Goal: Register for event/course

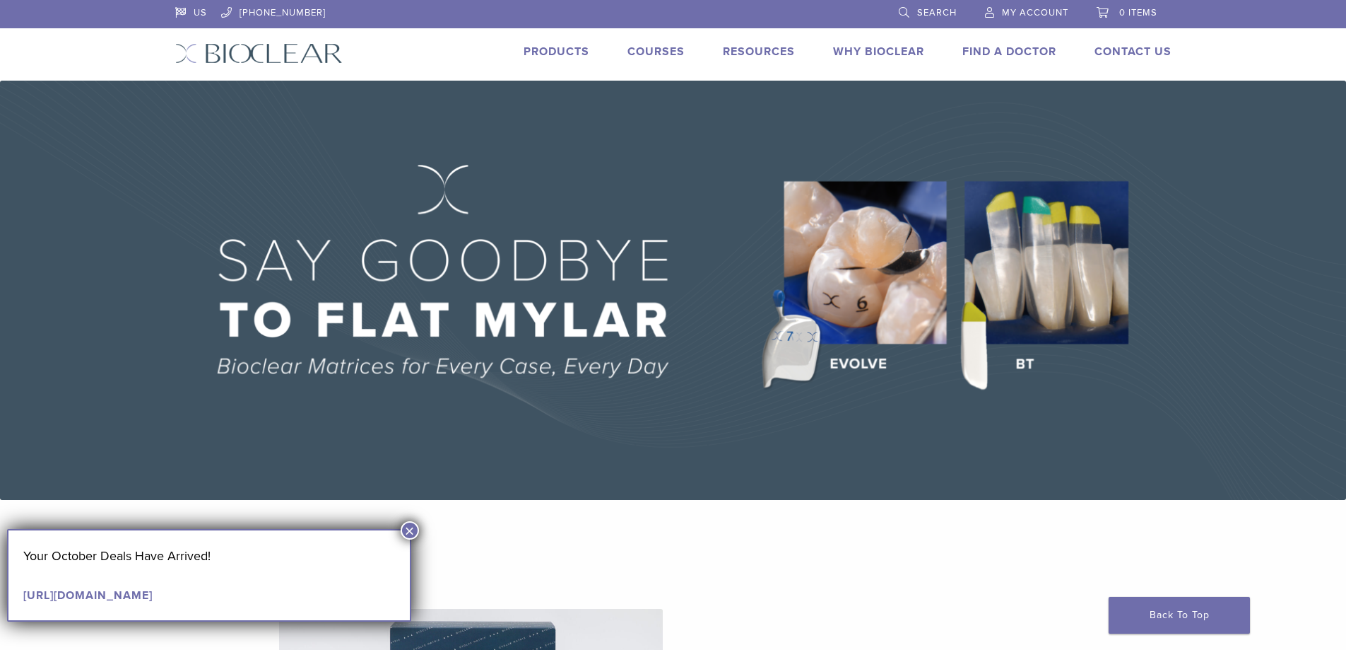
click at [560, 47] on link "Products" at bounding box center [557, 52] width 66 height 14
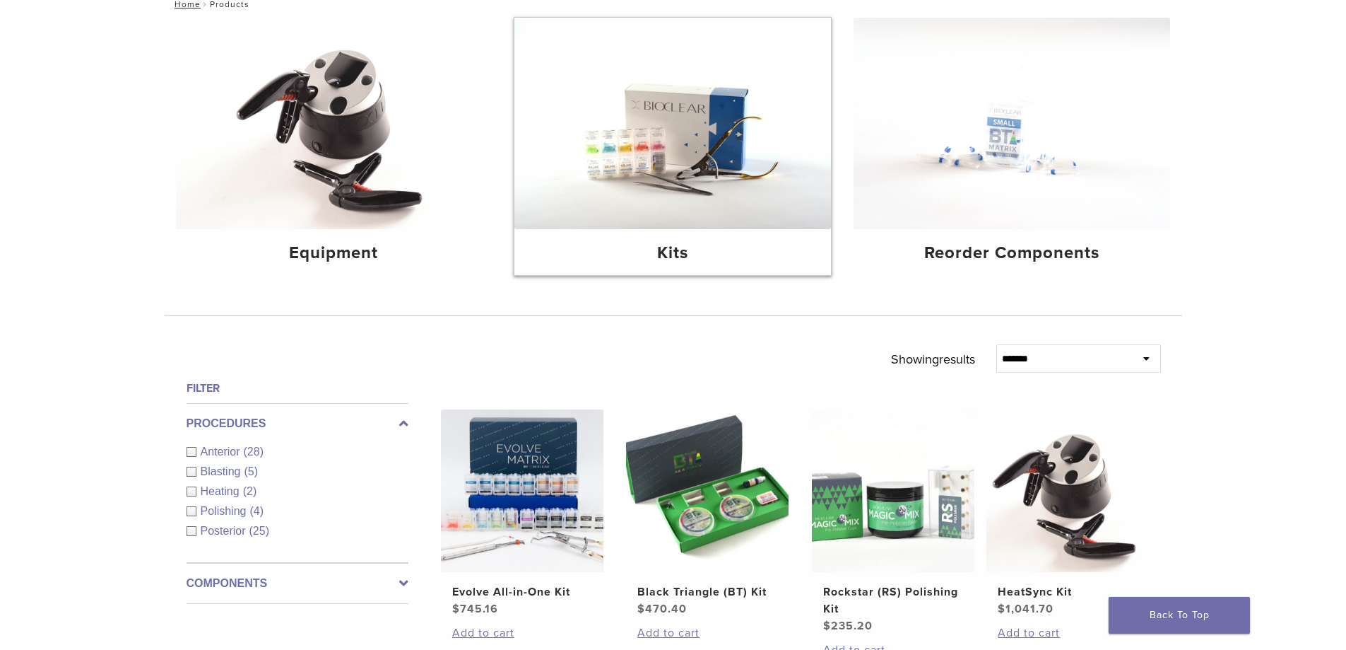
scroll to position [283, 0]
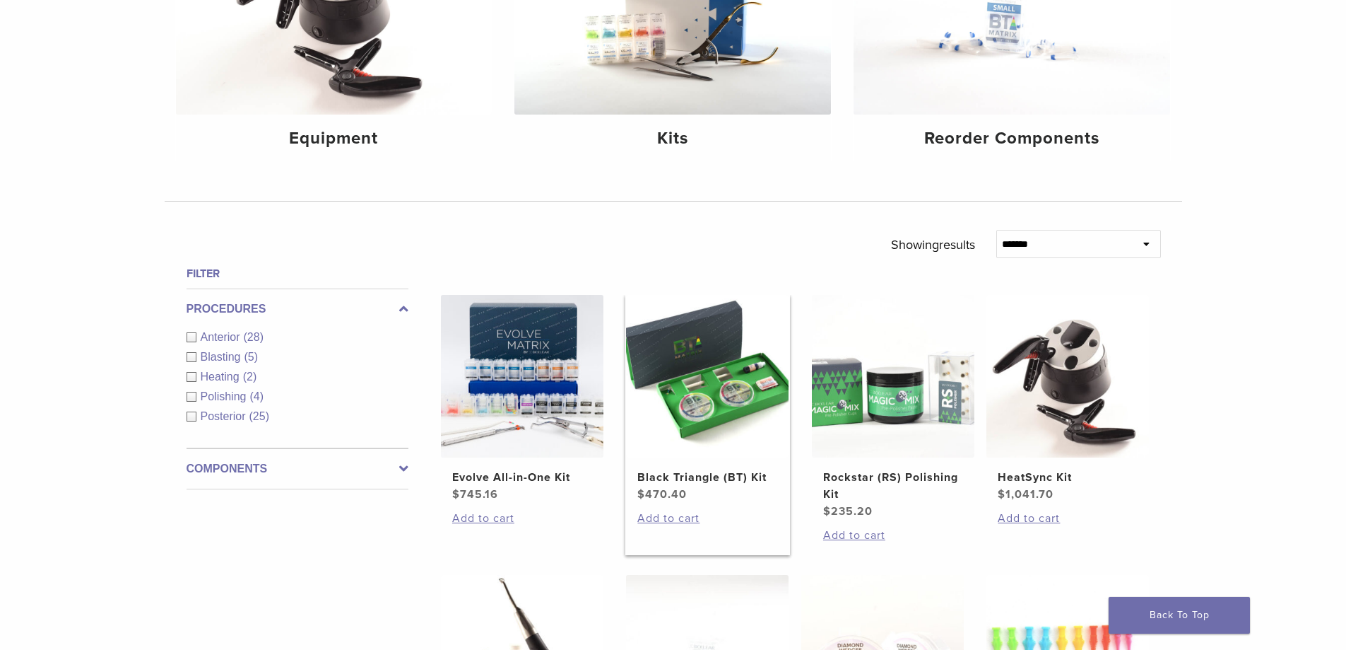
click at [728, 399] on img at bounding box center [707, 376] width 163 height 163
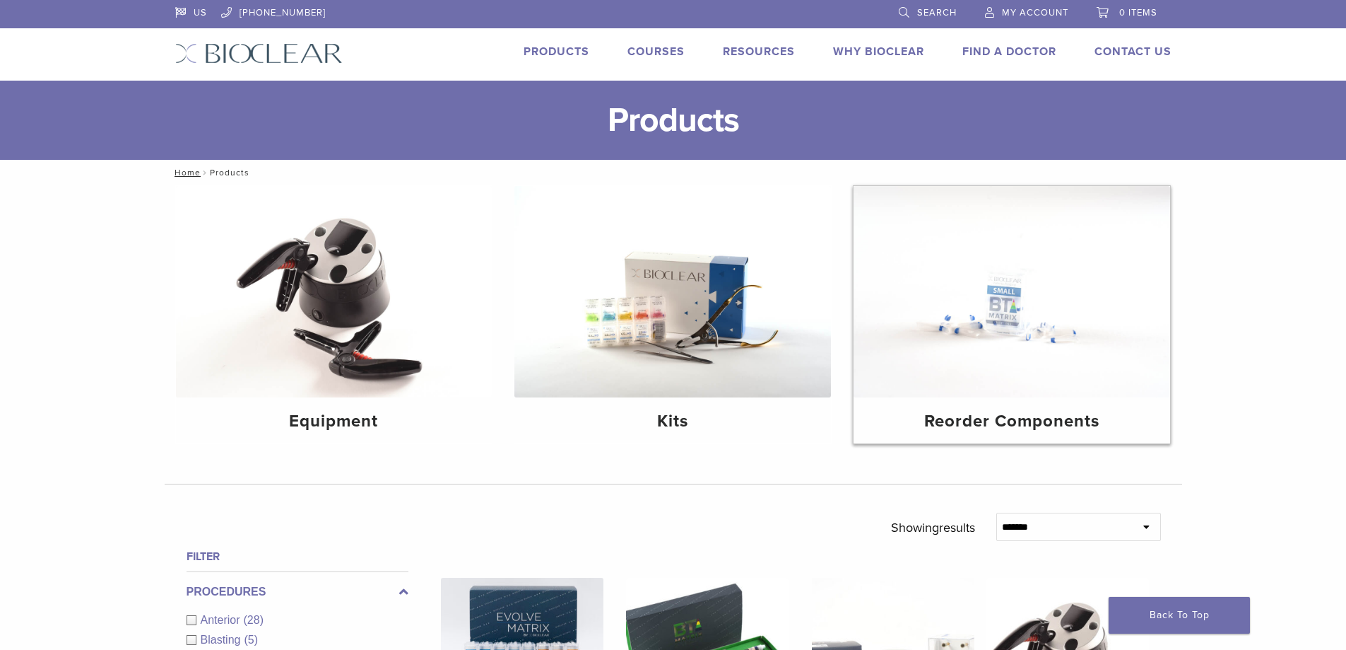
click at [1040, 341] on img at bounding box center [1012, 291] width 317 height 211
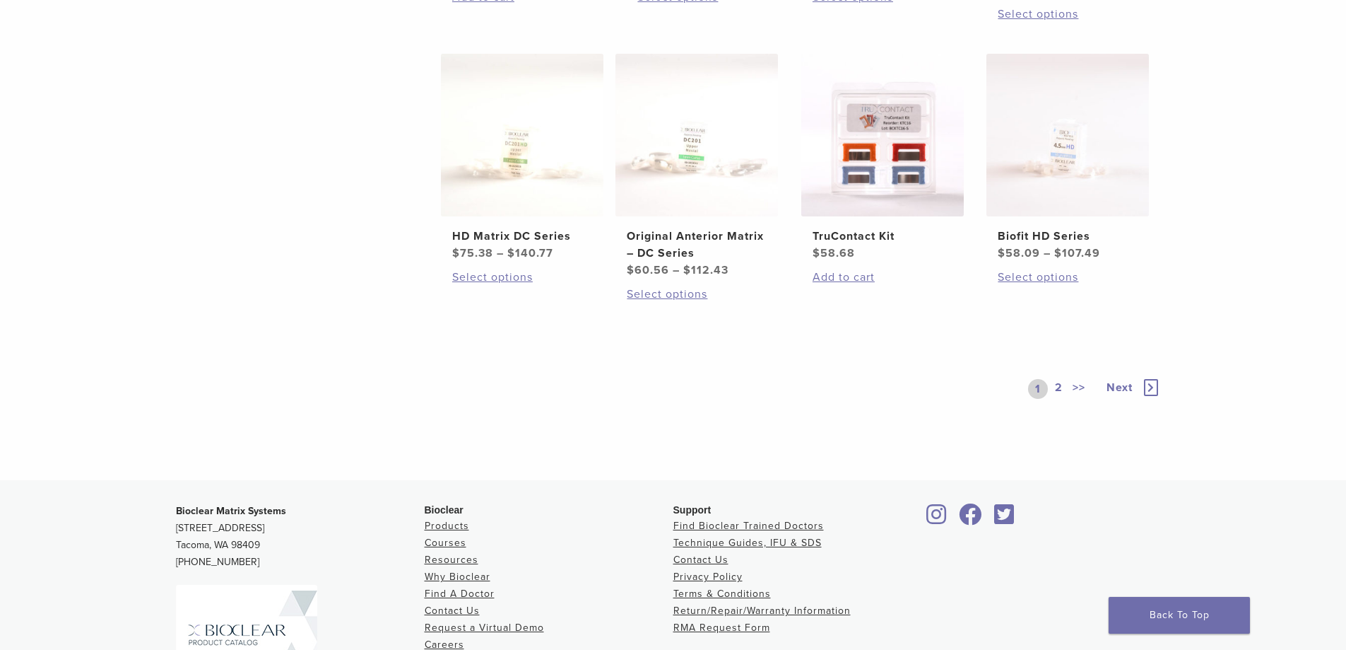
scroll to position [848, 0]
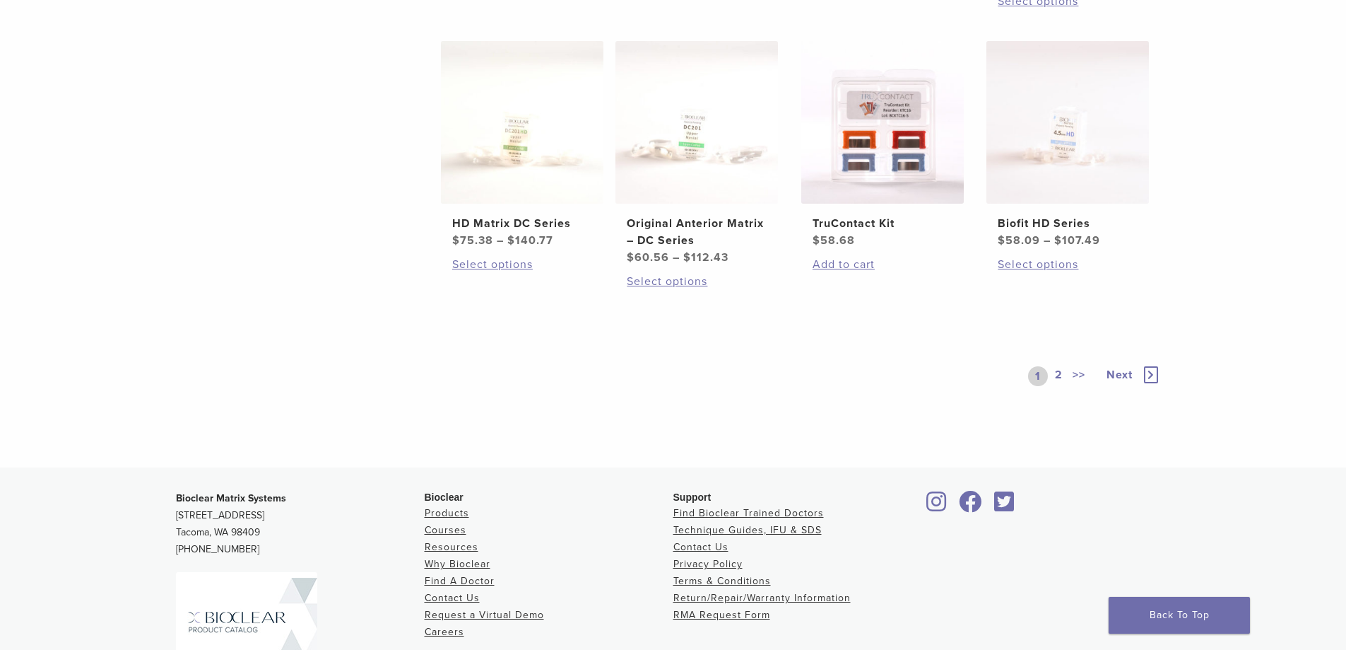
click at [1060, 374] on link "2" at bounding box center [1058, 376] width 13 height 20
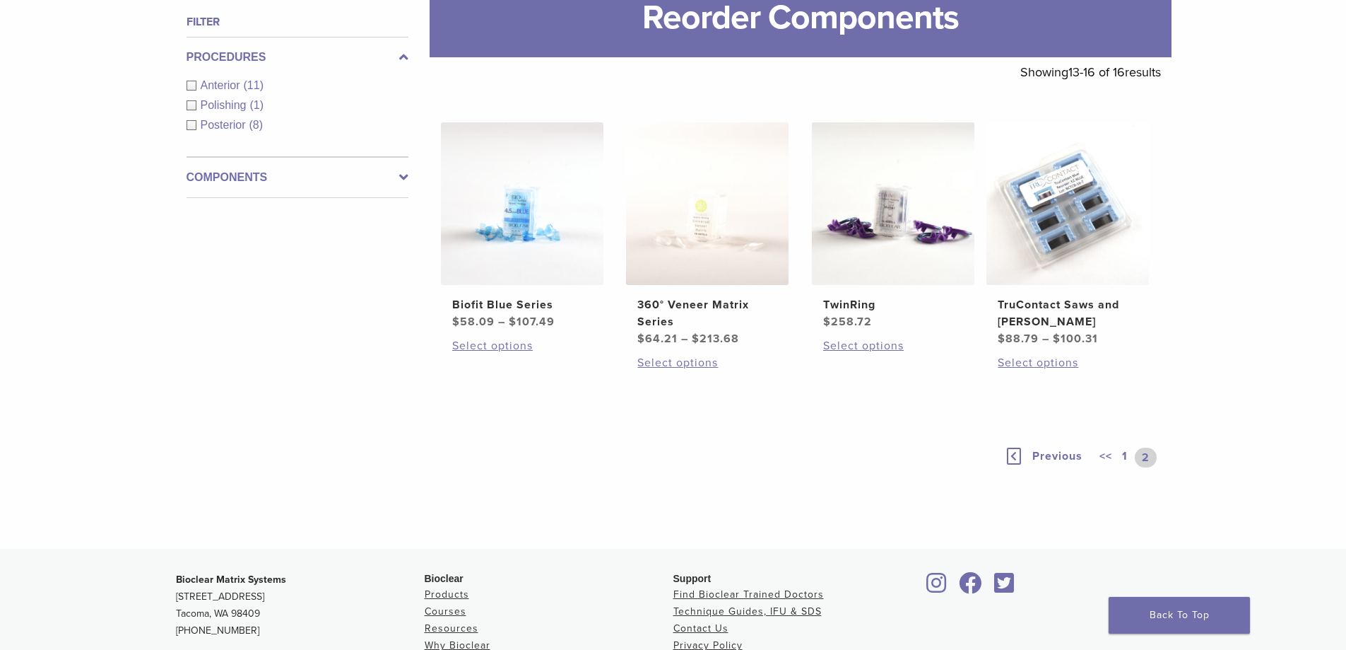
scroll to position [232, 0]
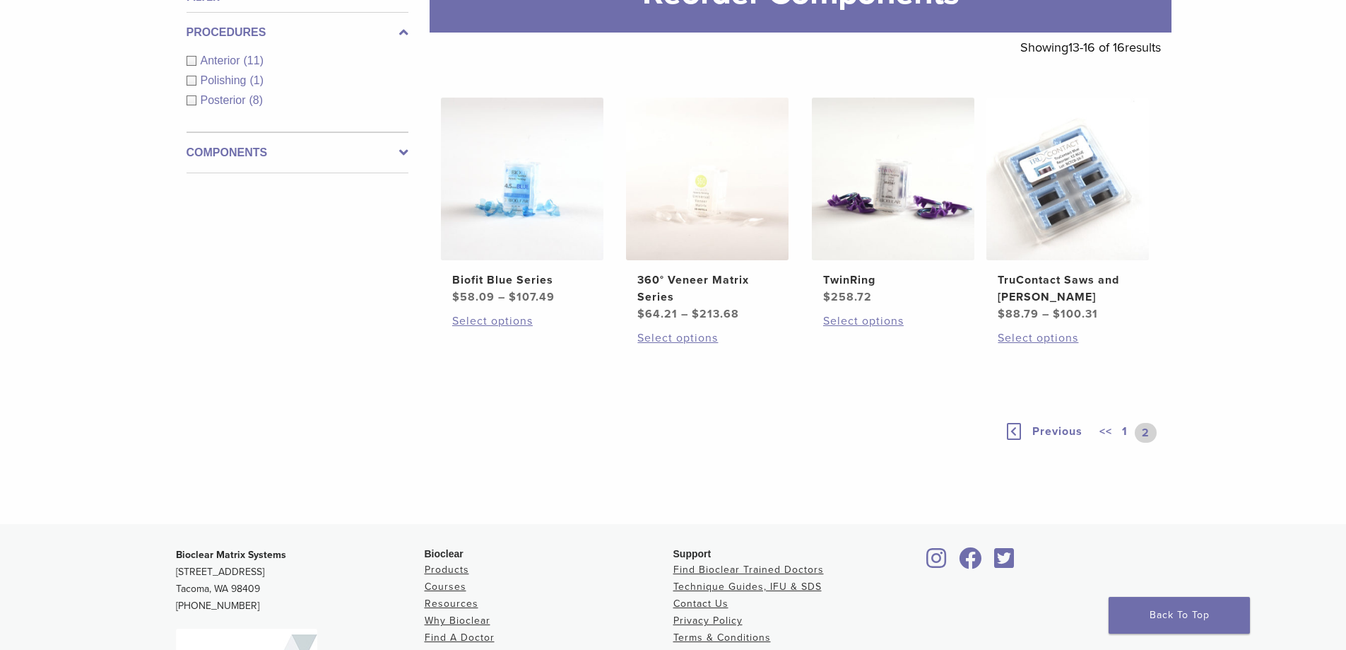
click at [1018, 434] on icon at bounding box center [1014, 431] width 14 height 17
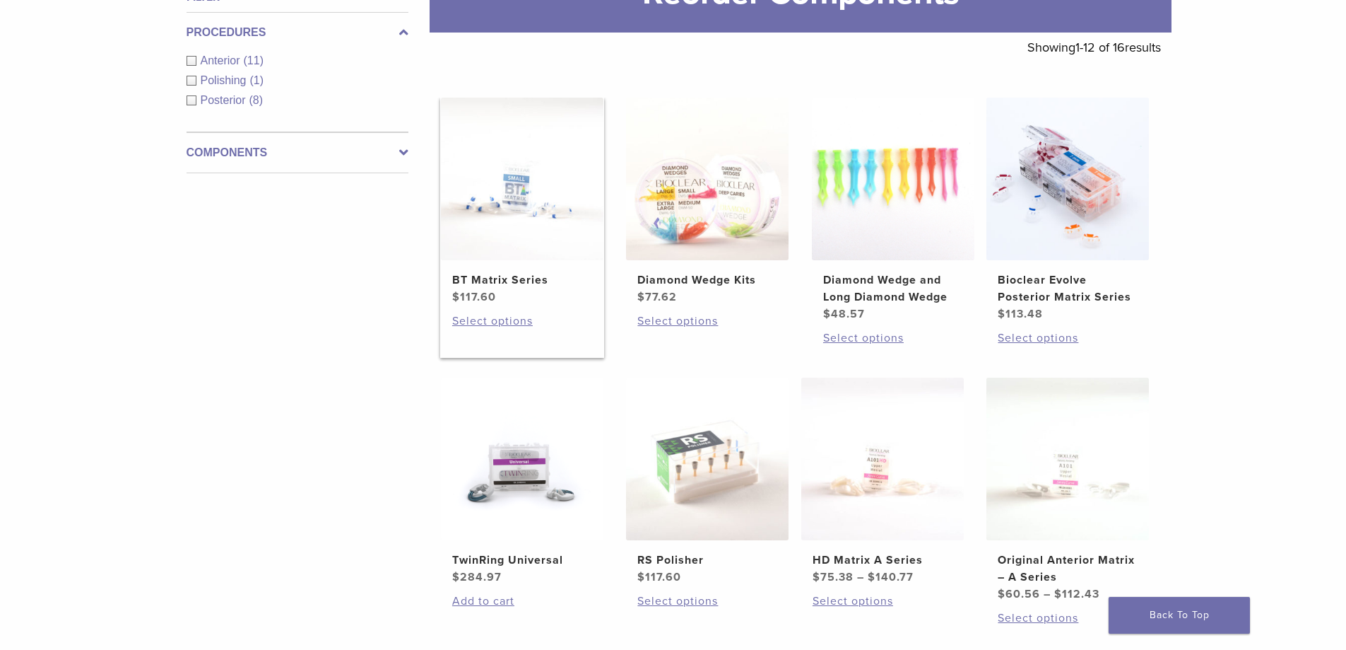
click at [519, 193] on img at bounding box center [522, 179] width 163 height 163
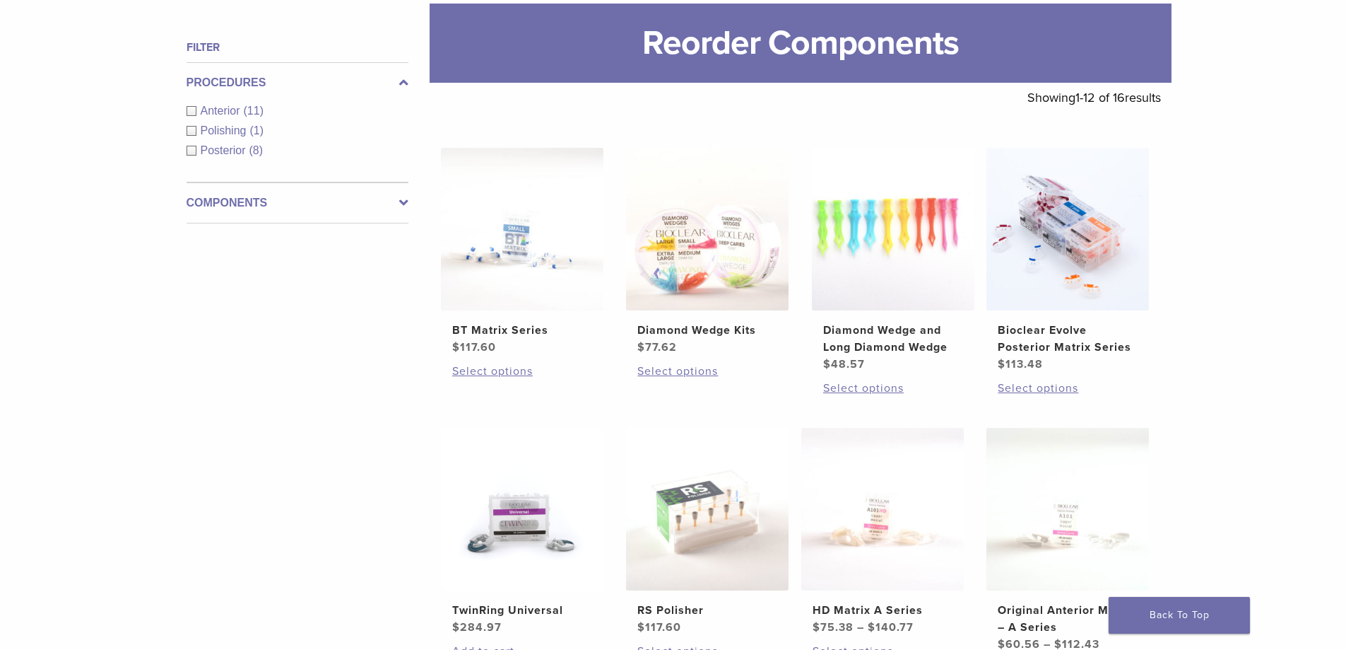
scroll to position [161, 0]
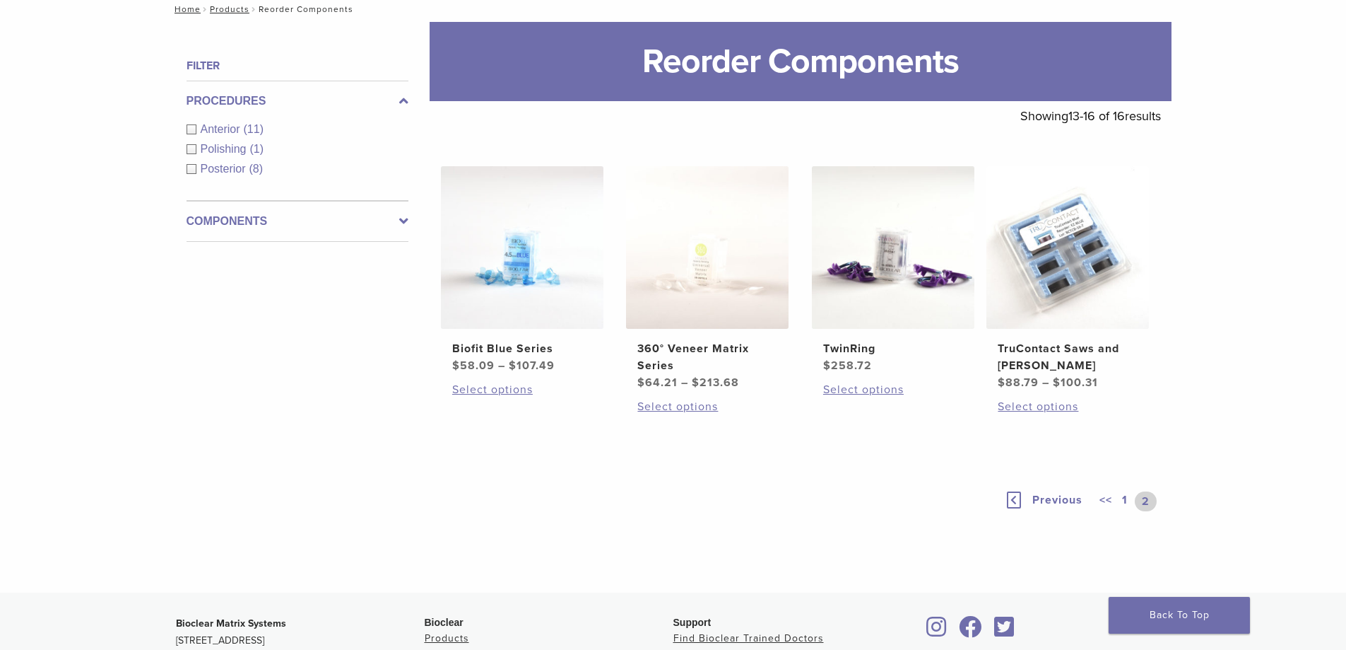
scroll to position [161, 0]
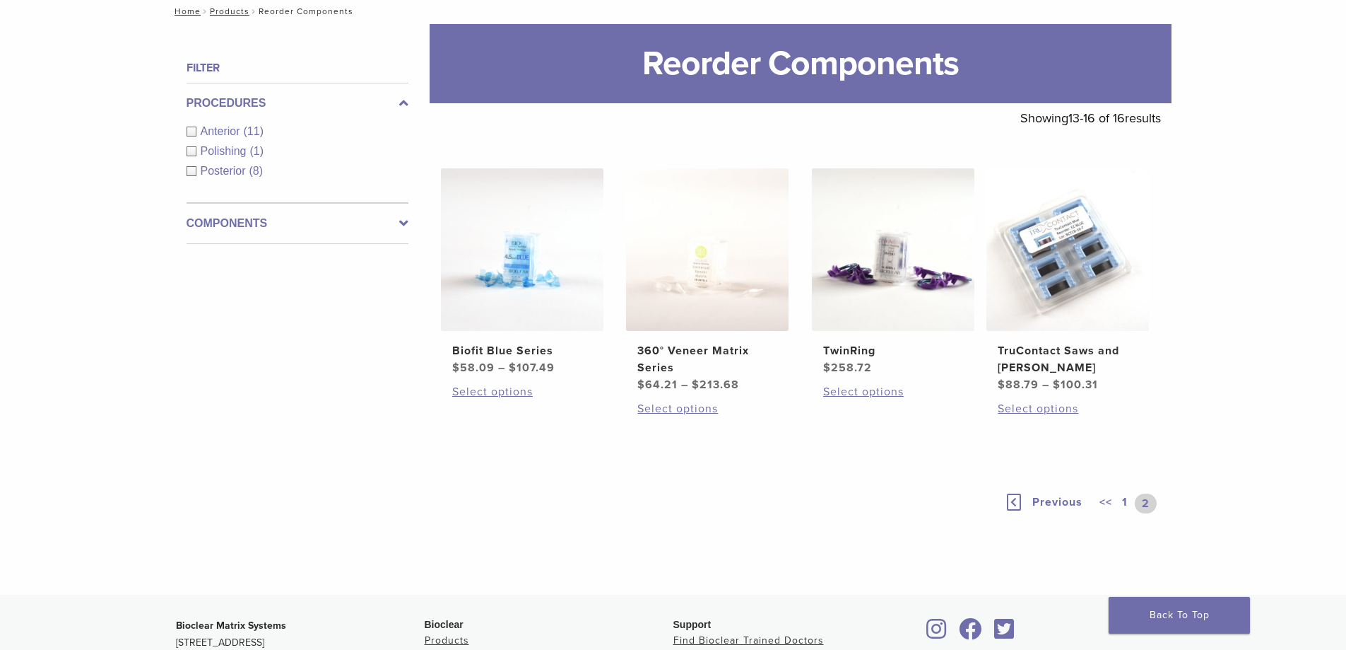
click at [1127, 503] on link "1" at bounding box center [1124, 503] width 11 height 20
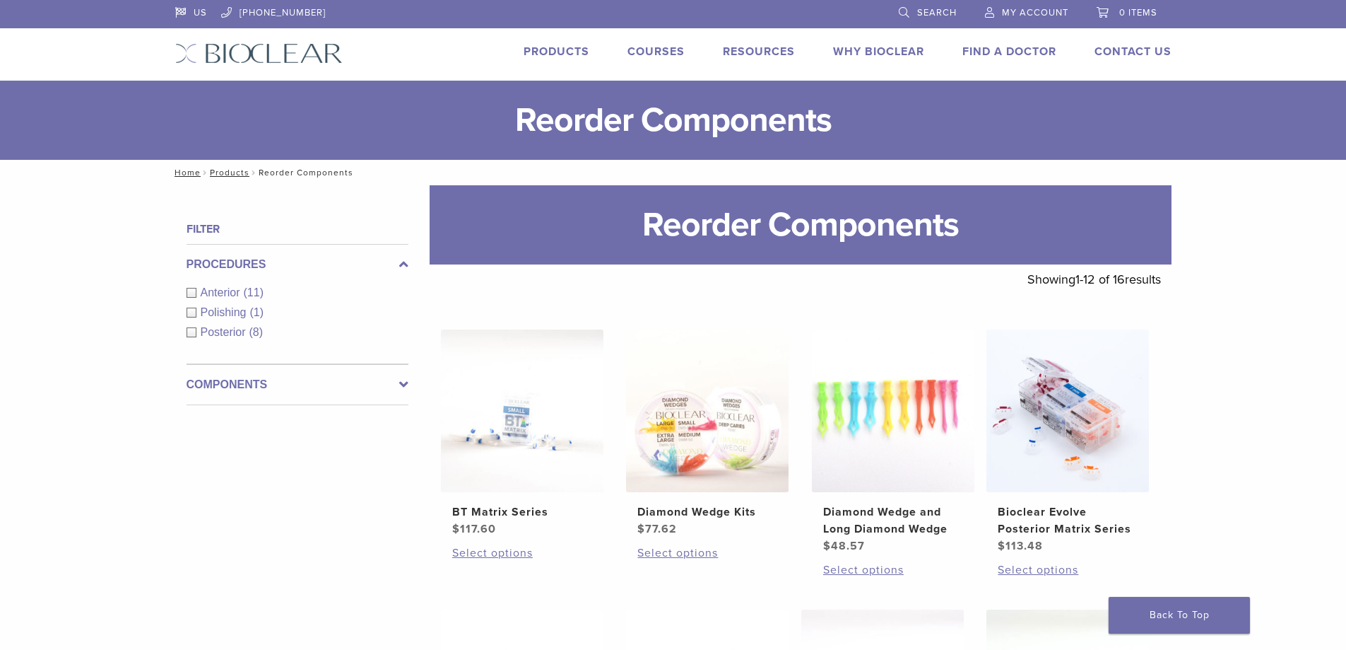
click at [556, 52] on link "Products" at bounding box center [557, 52] width 66 height 14
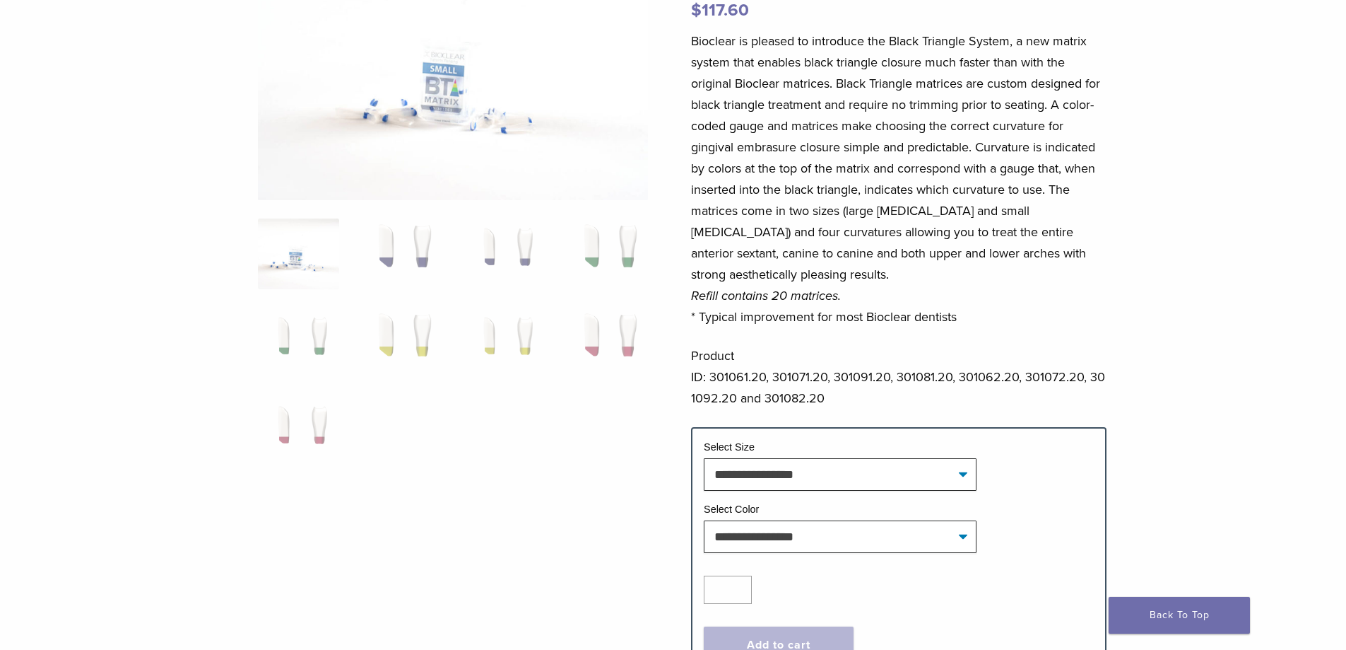
scroll to position [212, 0]
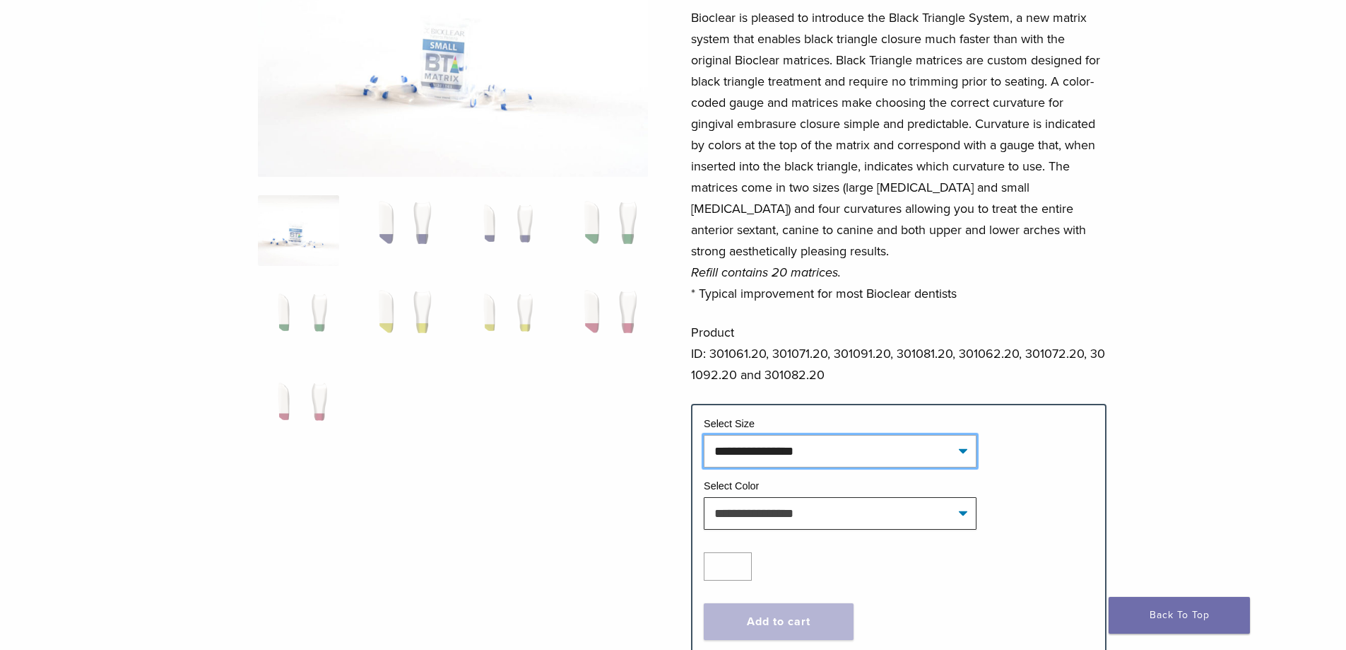
click at [961, 454] on select "**********" at bounding box center [840, 451] width 273 height 33
click at [704, 435] on select "**********" at bounding box center [840, 451] width 273 height 33
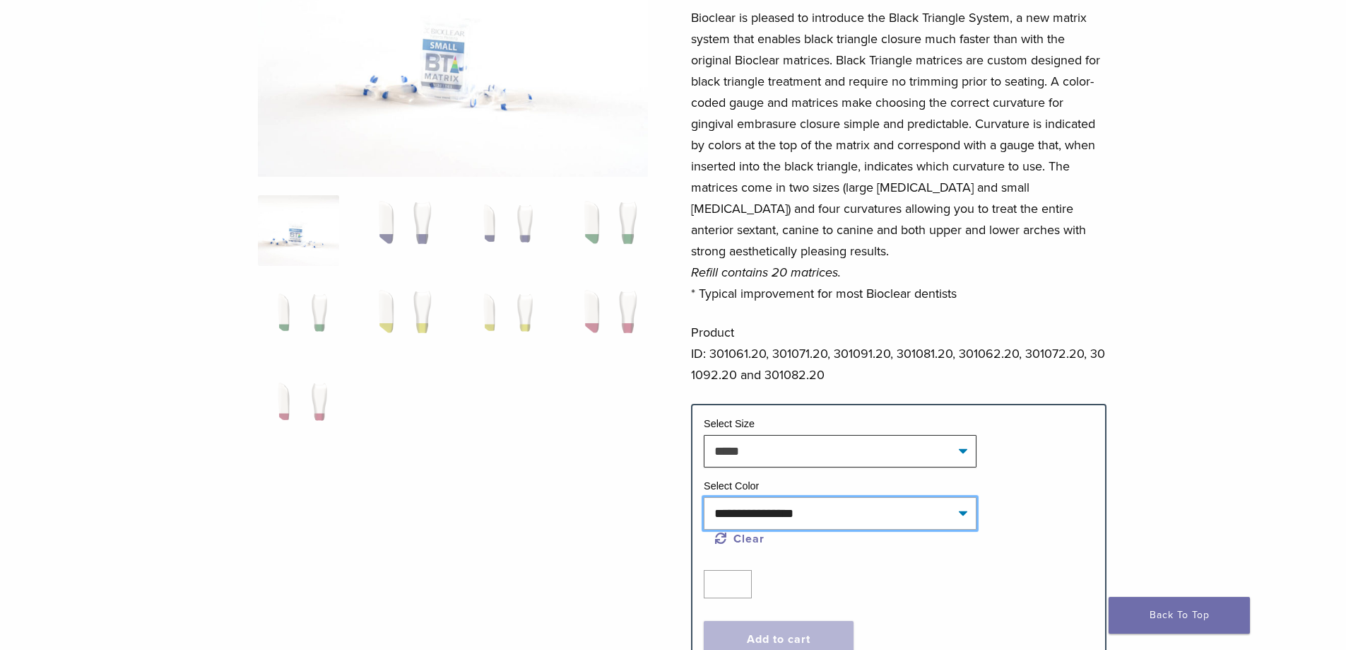
click at [963, 518] on select "**********" at bounding box center [840, 513] width 273 height 33
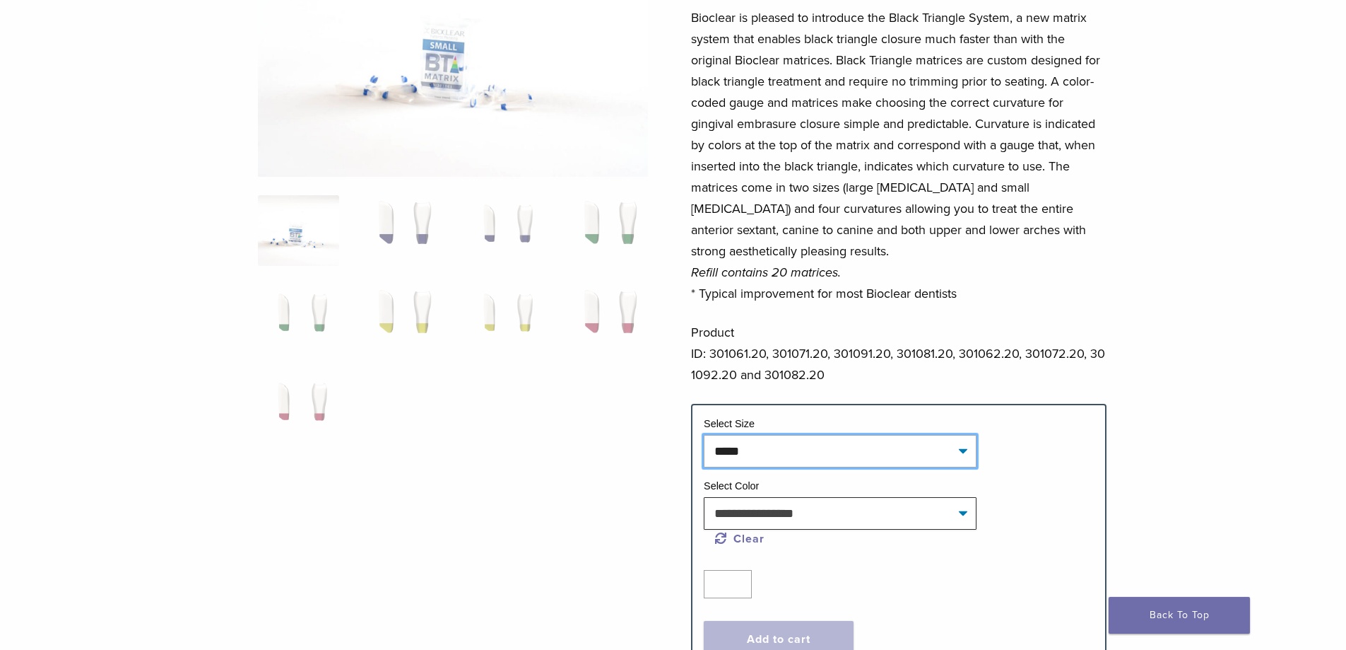
click at [963, 447] on select "**********" at bounding box center [840, 451] width 273 height 33
select select "*****"
click at [704, 435] on select "**********" at bounding box center [840, 451] width 273 height 33
click at [1010, 445] on span "**********" at bounding box center [899, 451] width 390 height 33
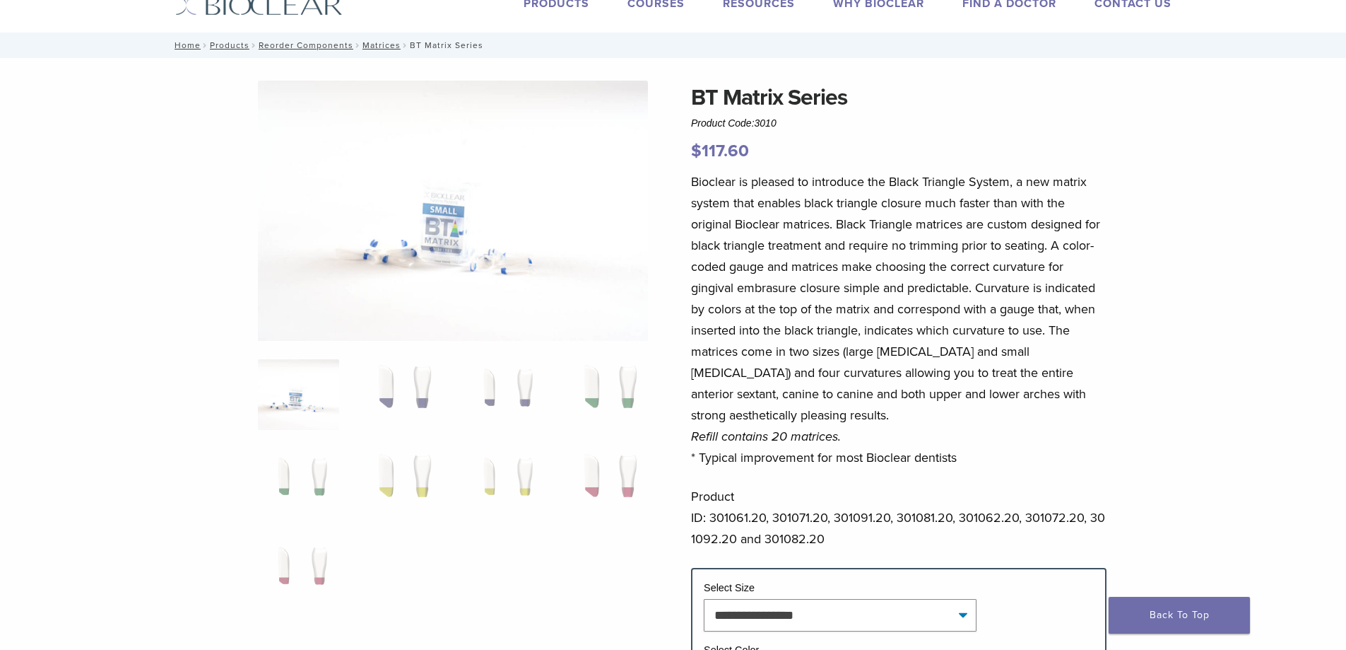
scroll to position [71, 0]
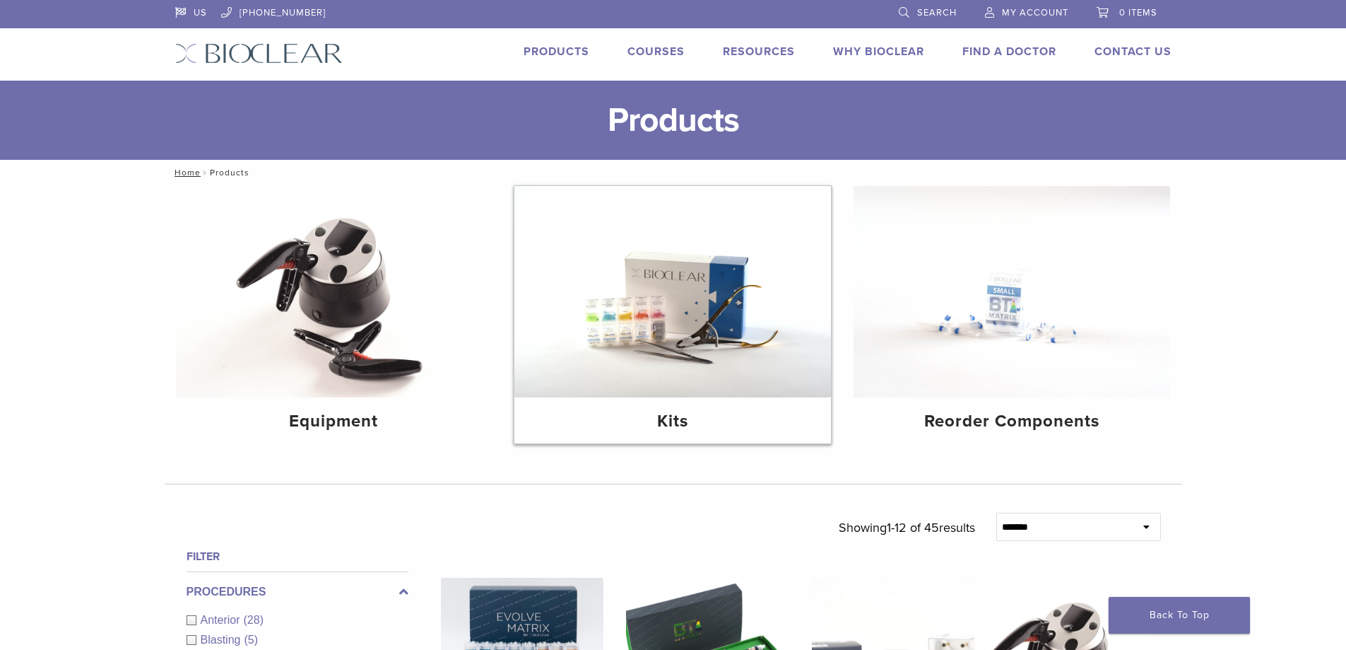
click at [705, 301] on img at bounding box center [673, 291] width 317 height 211
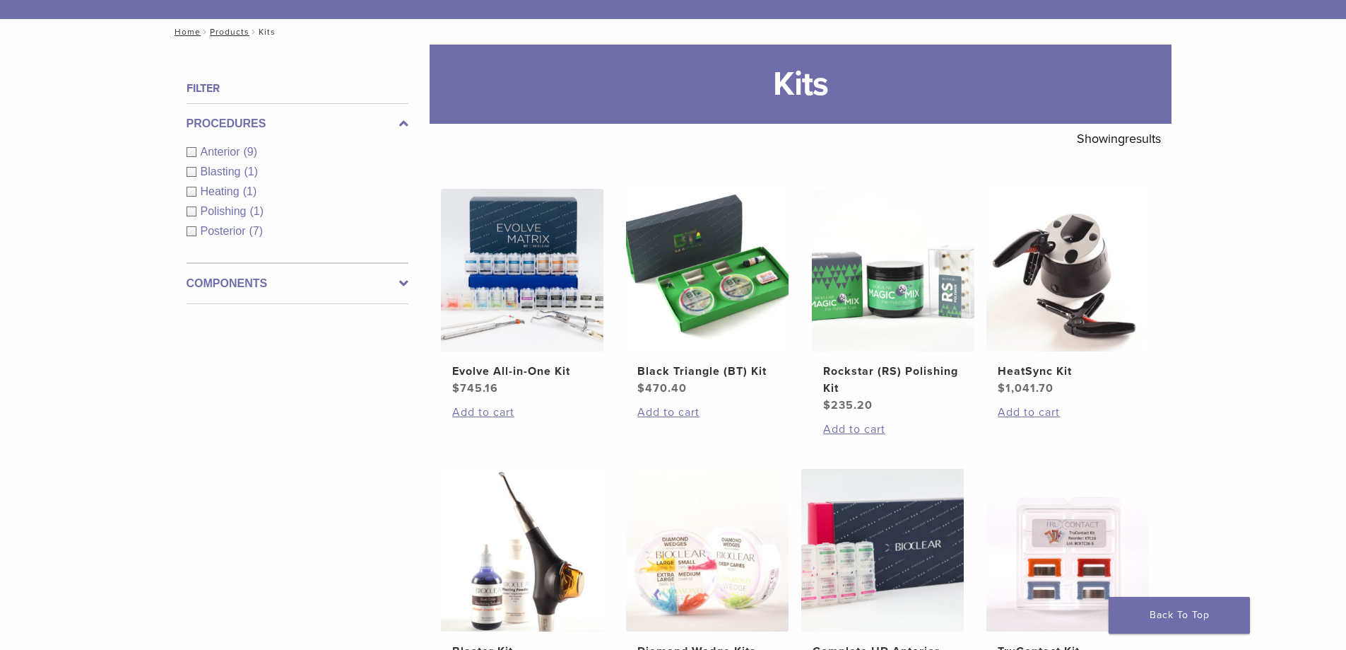
scroll to position [141, 0]
click at [707, 295] on img at bounding box center [707, 269] width 163 height 163
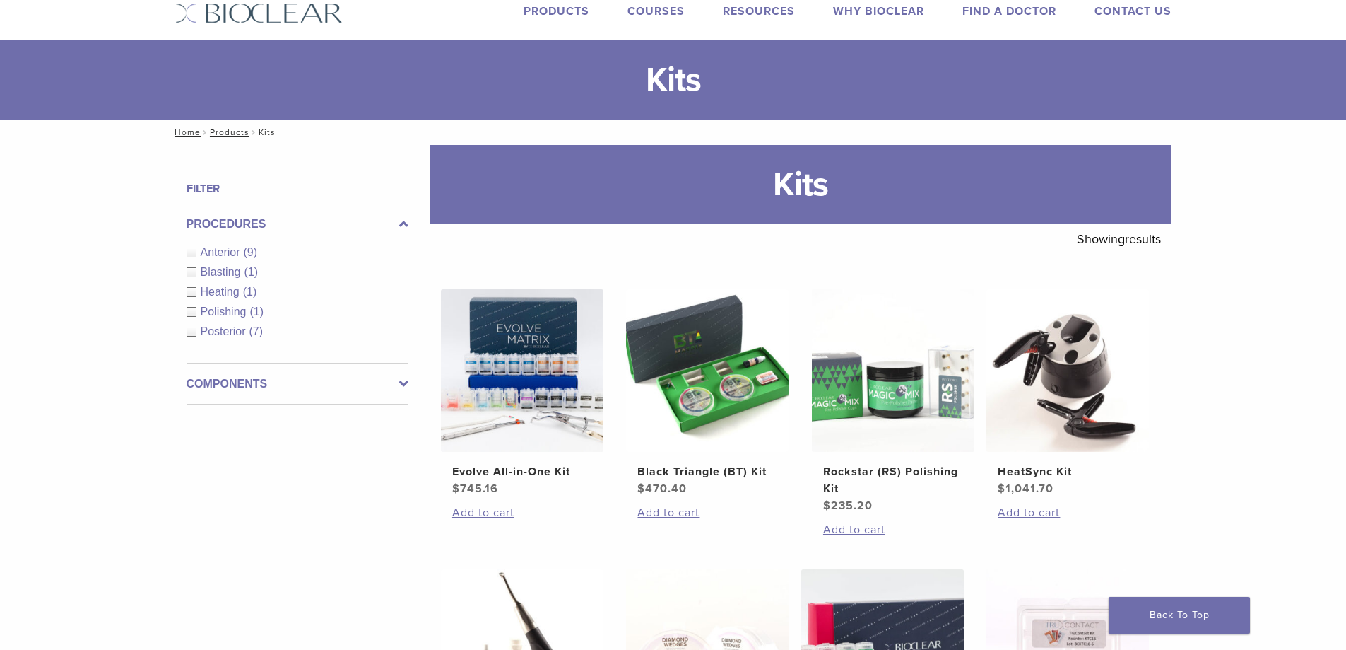
scroll to position [0, 0]
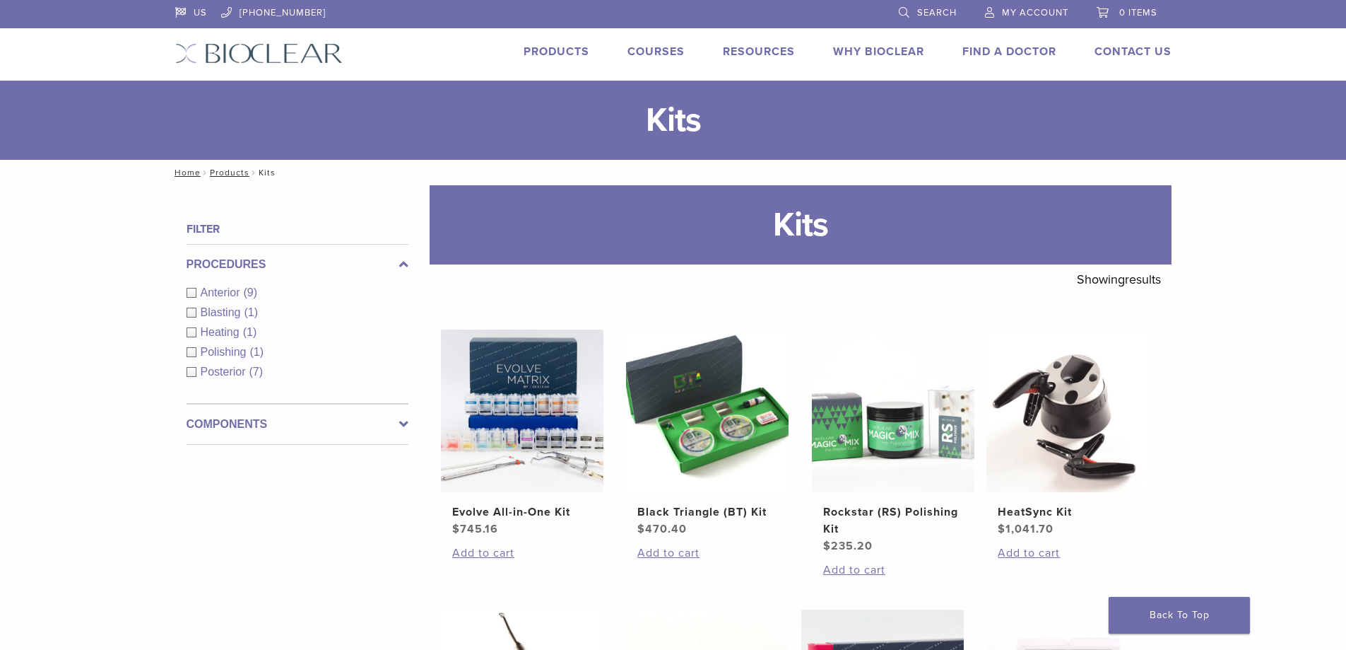
click at [561, 50] on link "Products" at bounding box center [557, 52] width 66 height 14
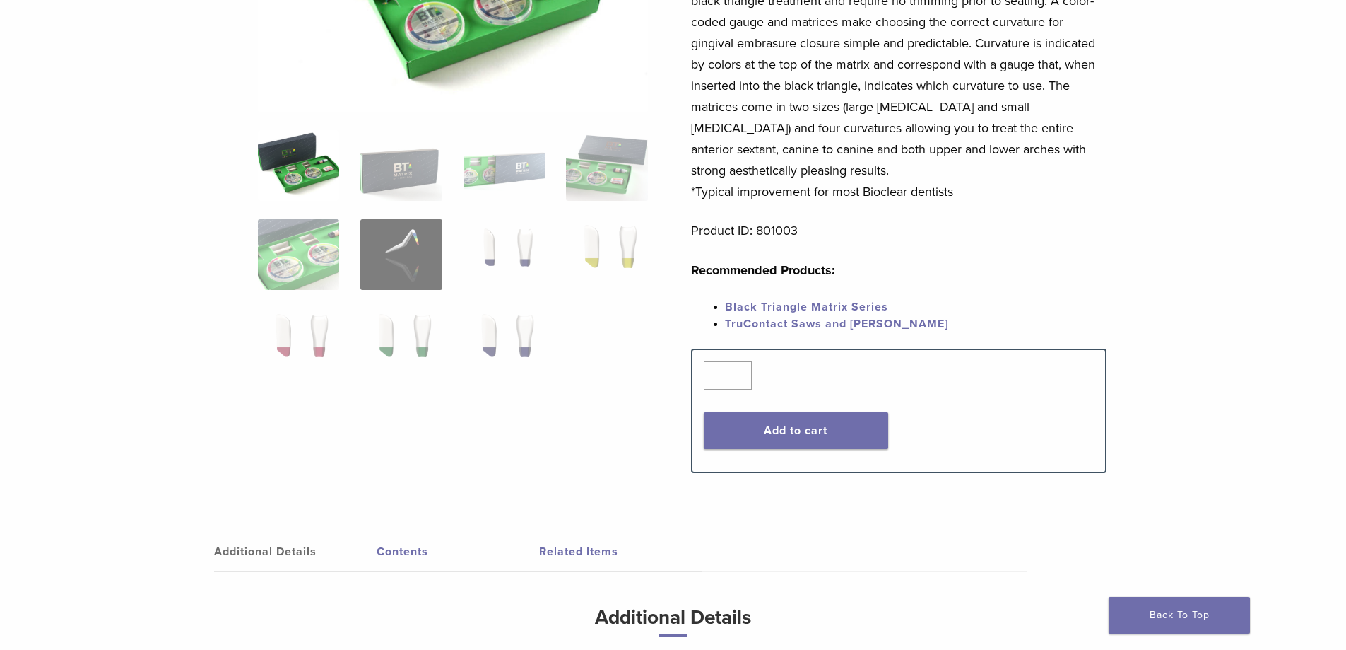
scroll to position [424, 0]
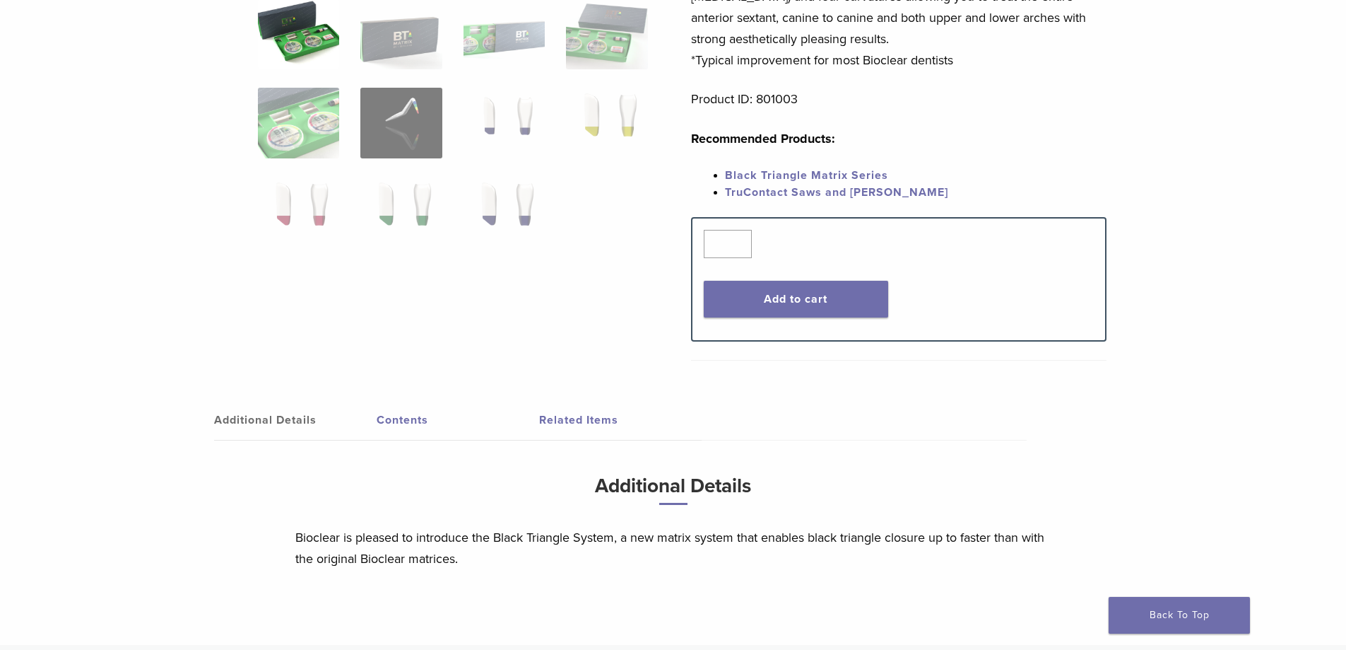
click at [416, 422] on link "Contents" at bounding box center [458, 420] width 163 height 40
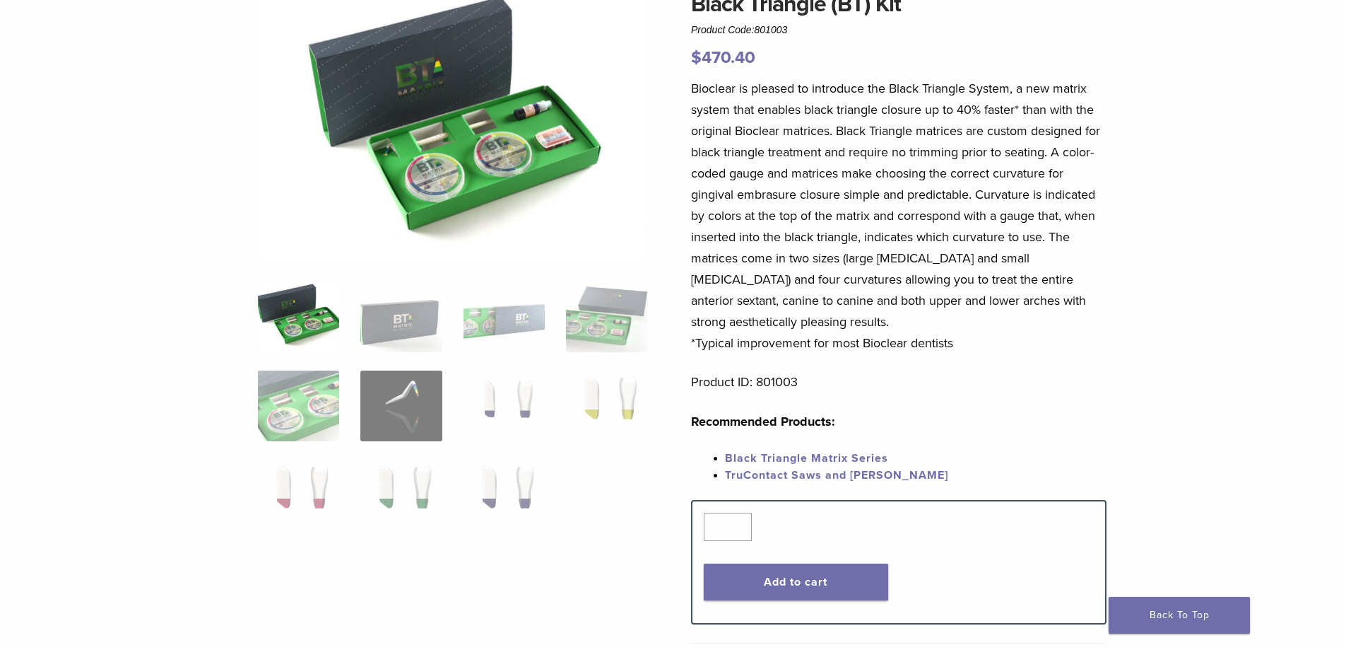
scroll to position [71, 0]
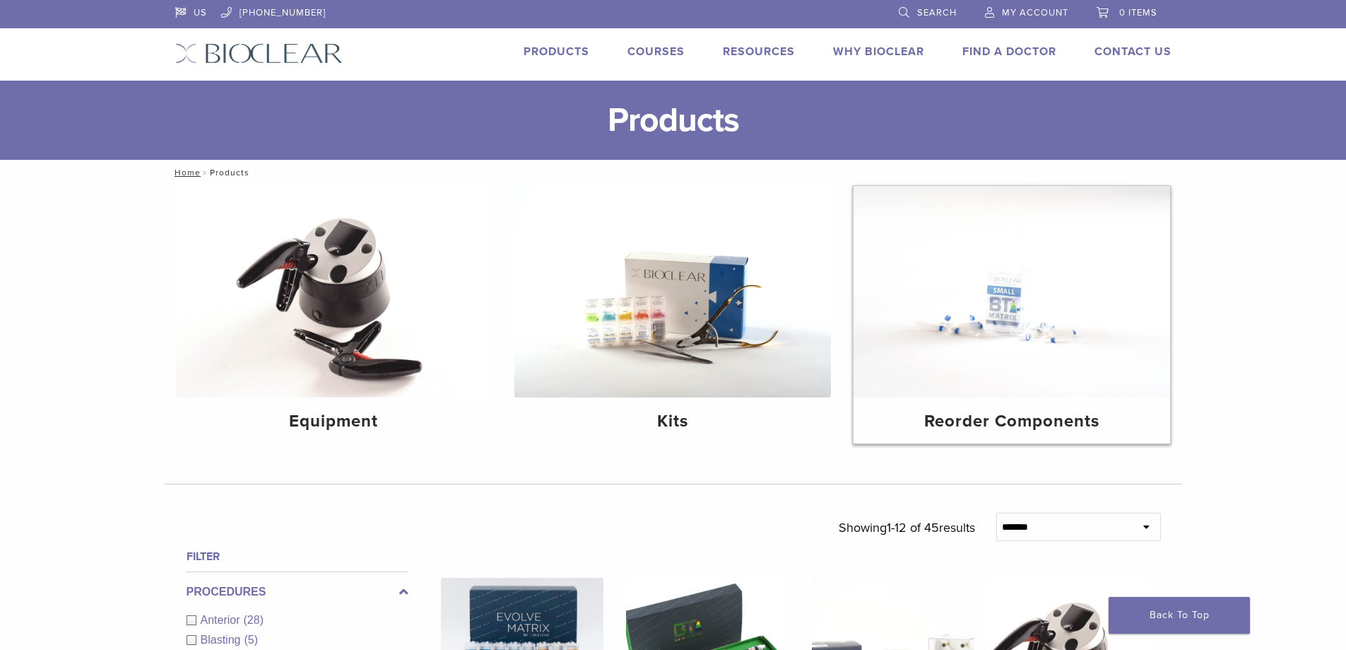
click at [991, 396] on img at bounding box center [1012, 291] width 317 height 211
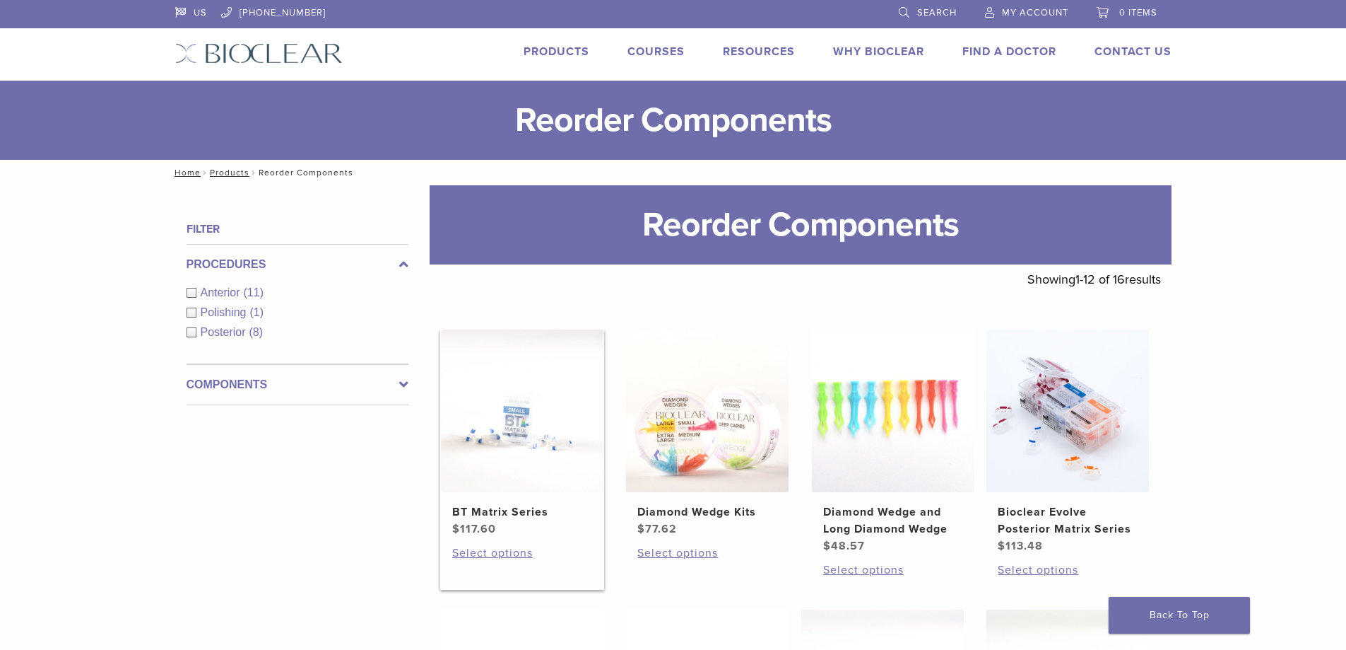
click at [543, 421] on img at bounding box center [522, 410] width 163 height 163
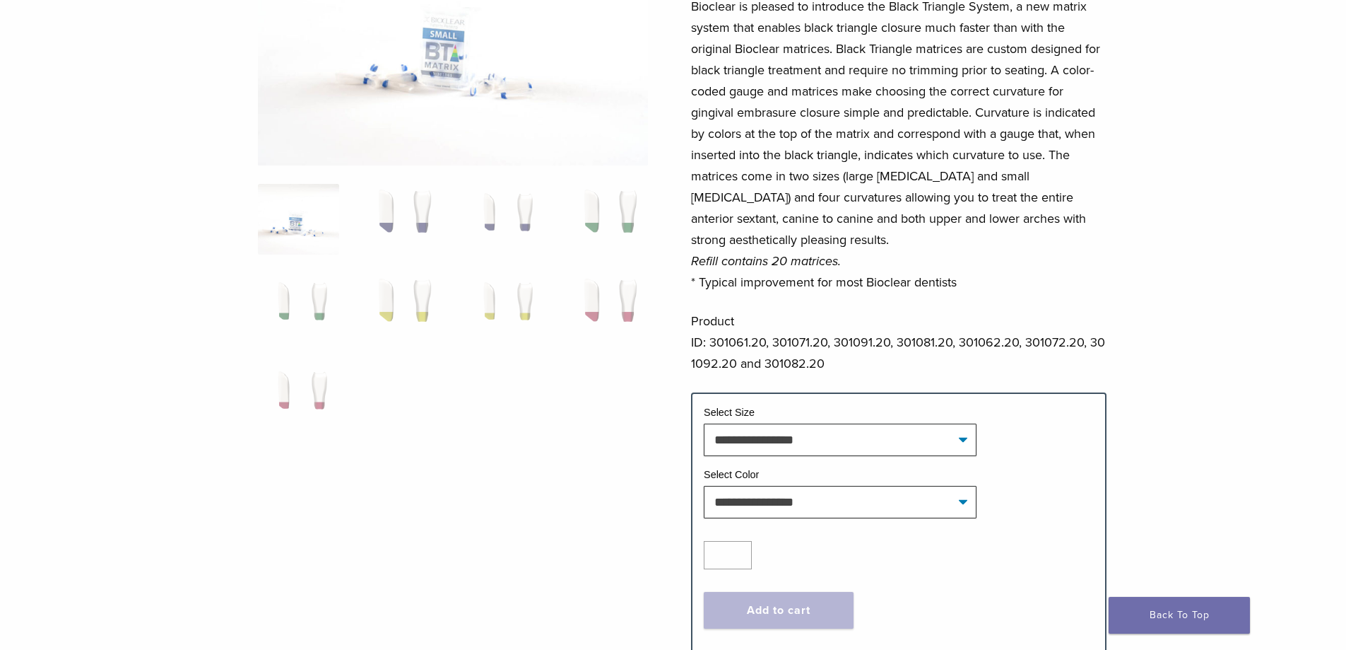
scroll to position [212, 0]
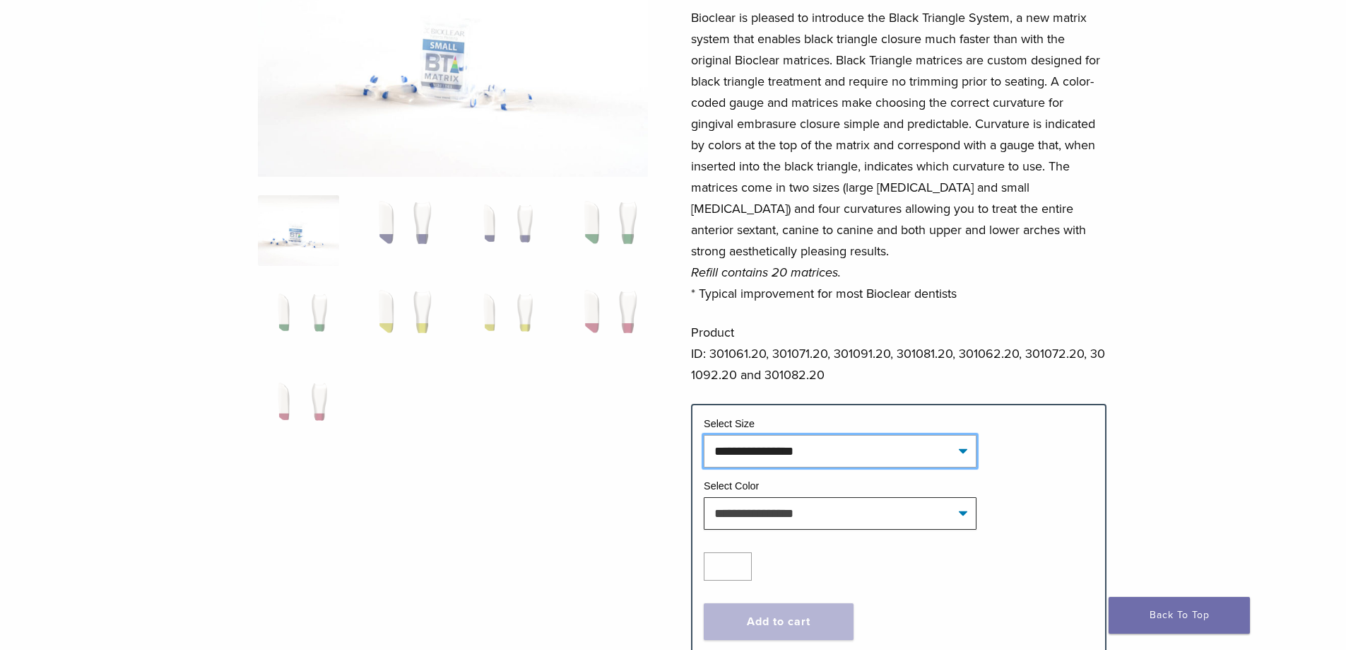
click at [966, 451] on select "**********" at bounding box center [840, 451] width 273 height 33
click at [704, 435] on select "**********" at bounding box center [840, 451] width 273 height 33
select select "*****"
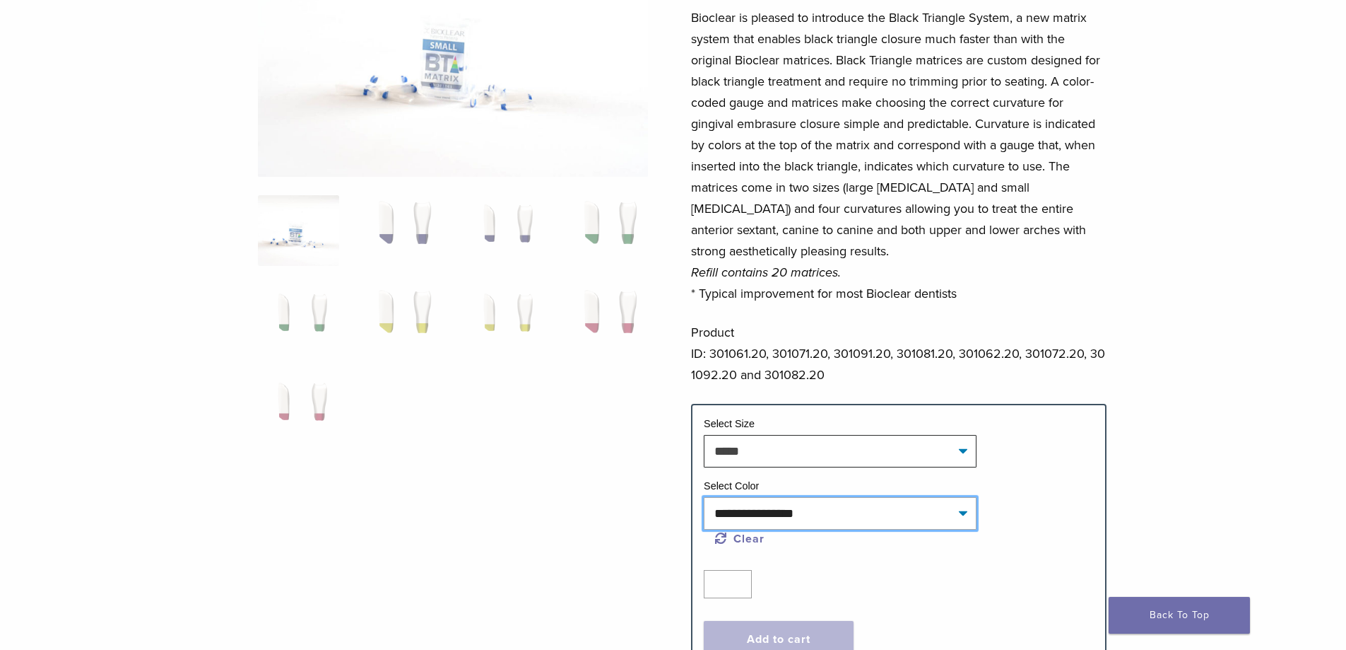
click at [965, 512] on select "**********" at bounding box center [840, 513] width 273 height 33
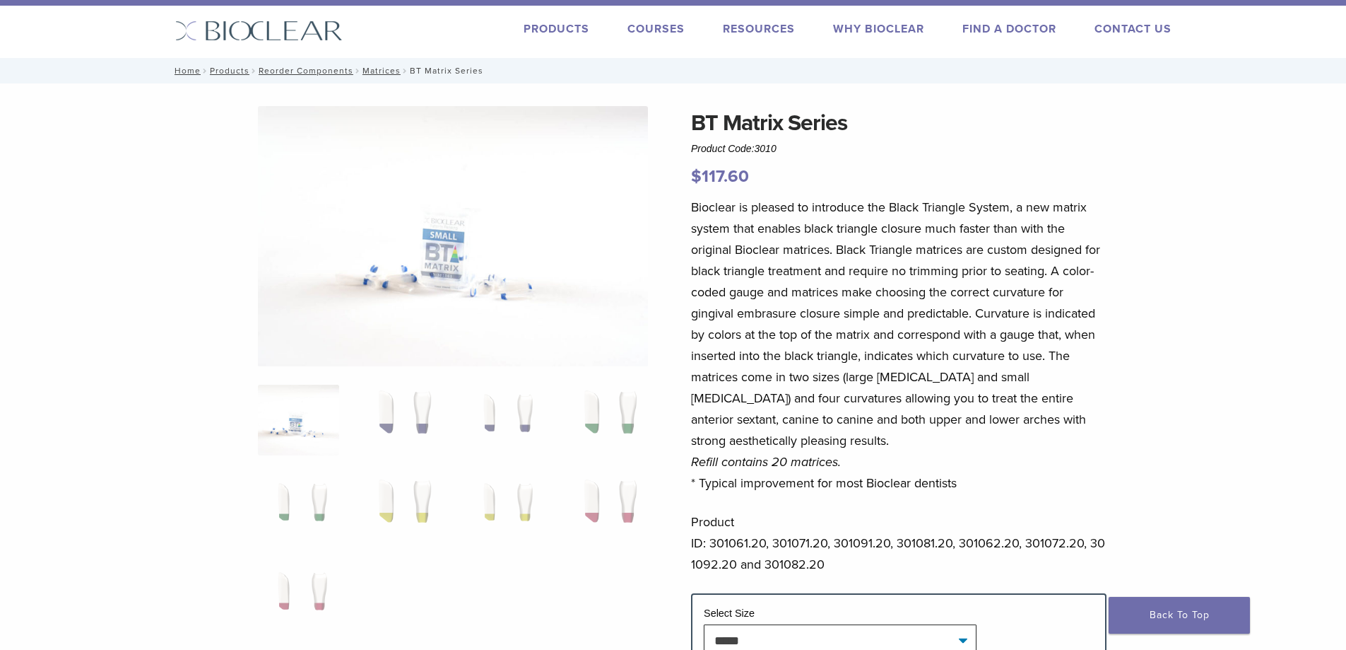
scroll to position [0, 0]
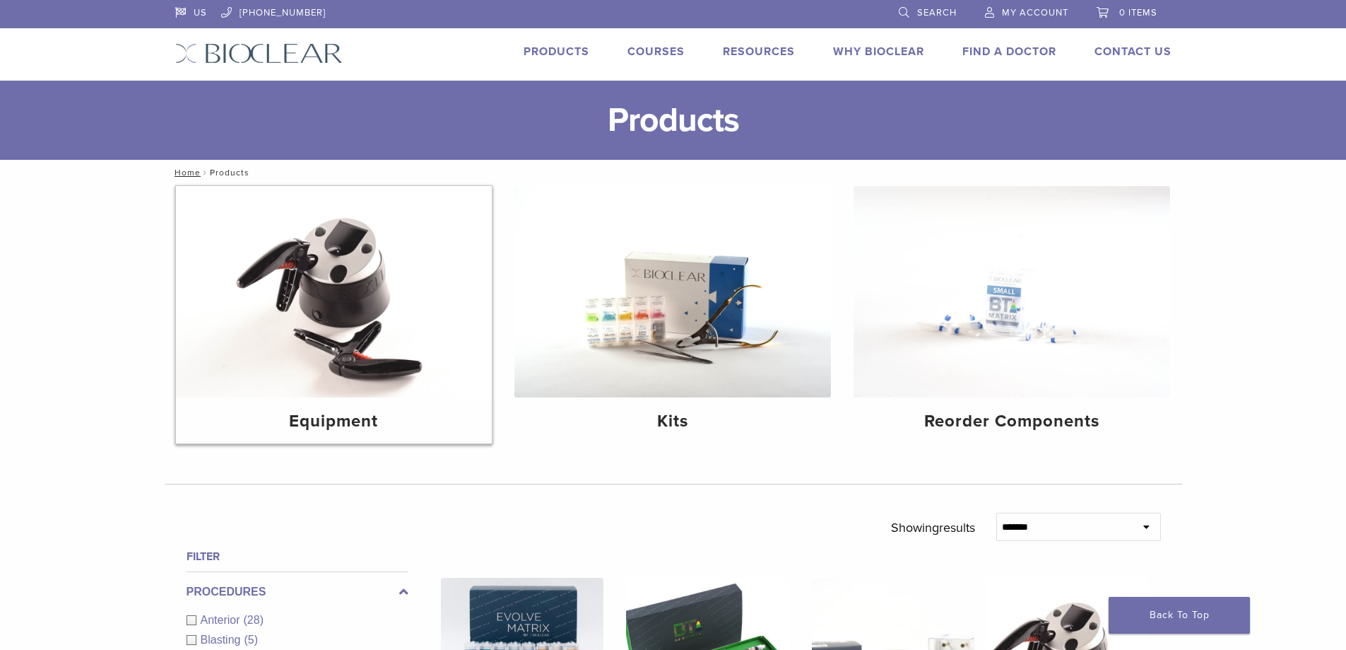
click at [353, 411] on h4 "Equipment" at bounding box center [334, 421] width 294 height 25
click at [701, 416] on h4 "Kits" at bounding box center [673, 421] width 294 height 25
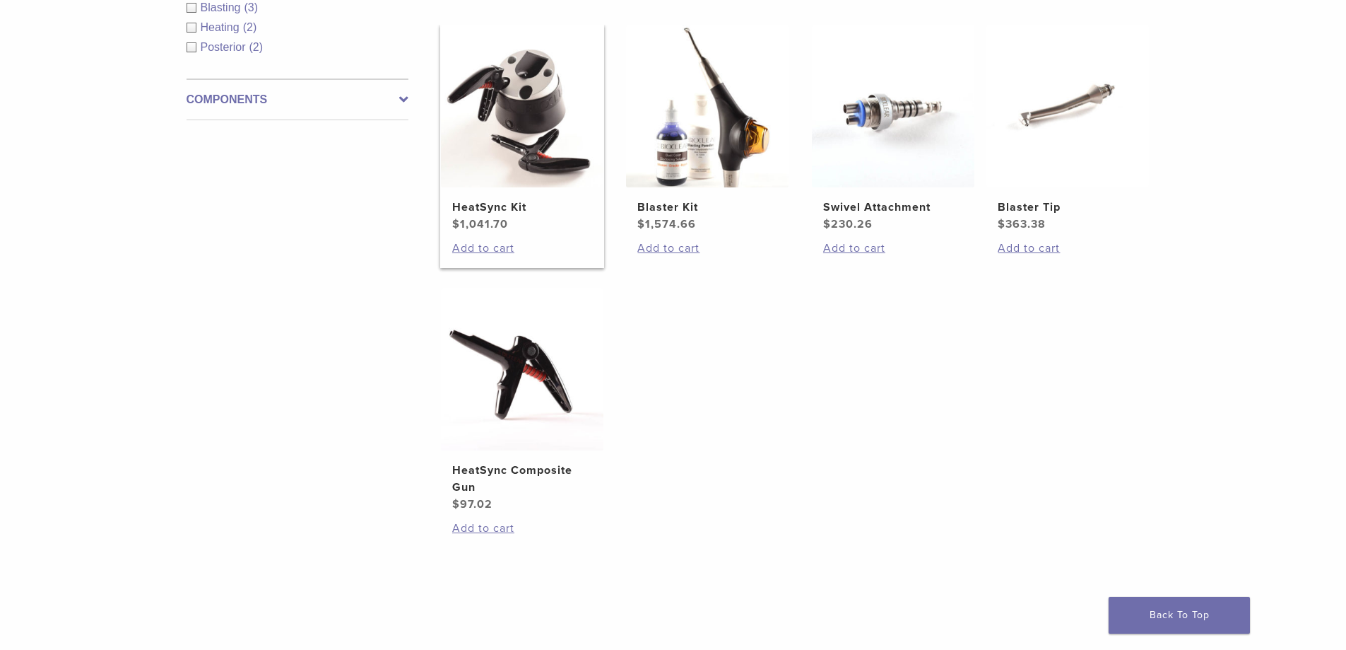
scroll to position [283, 0]
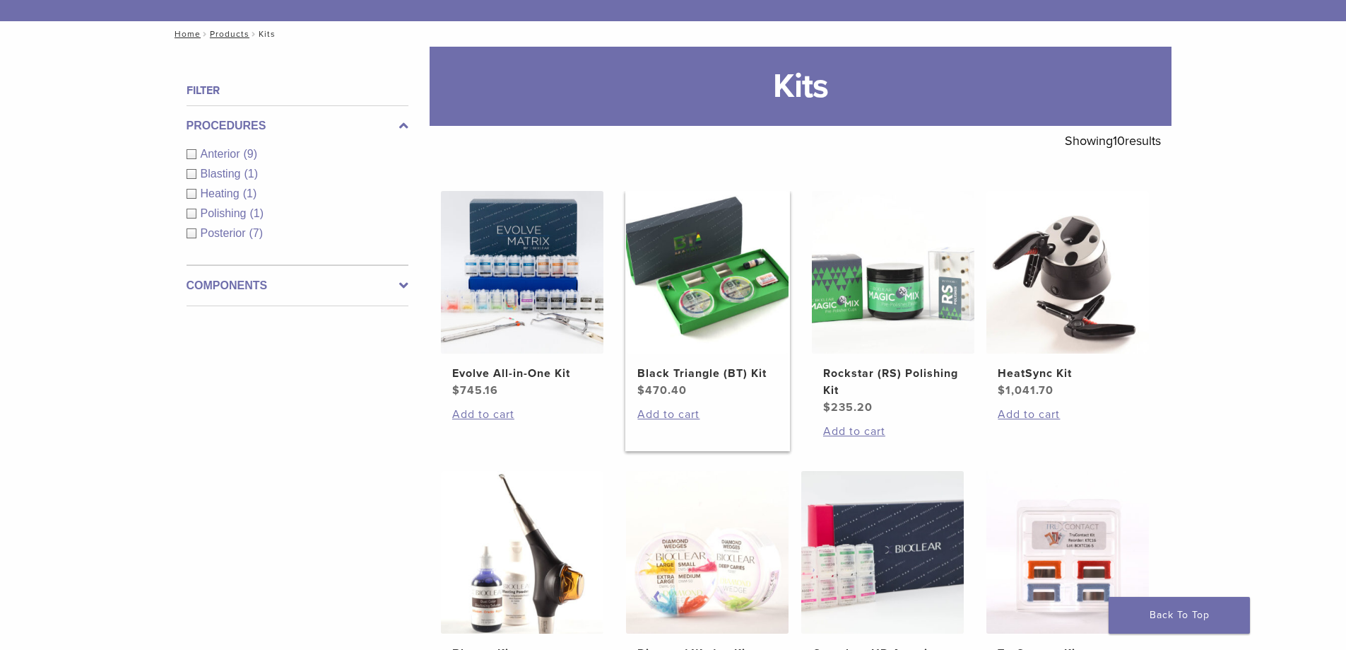
scroll to position [141, 0]
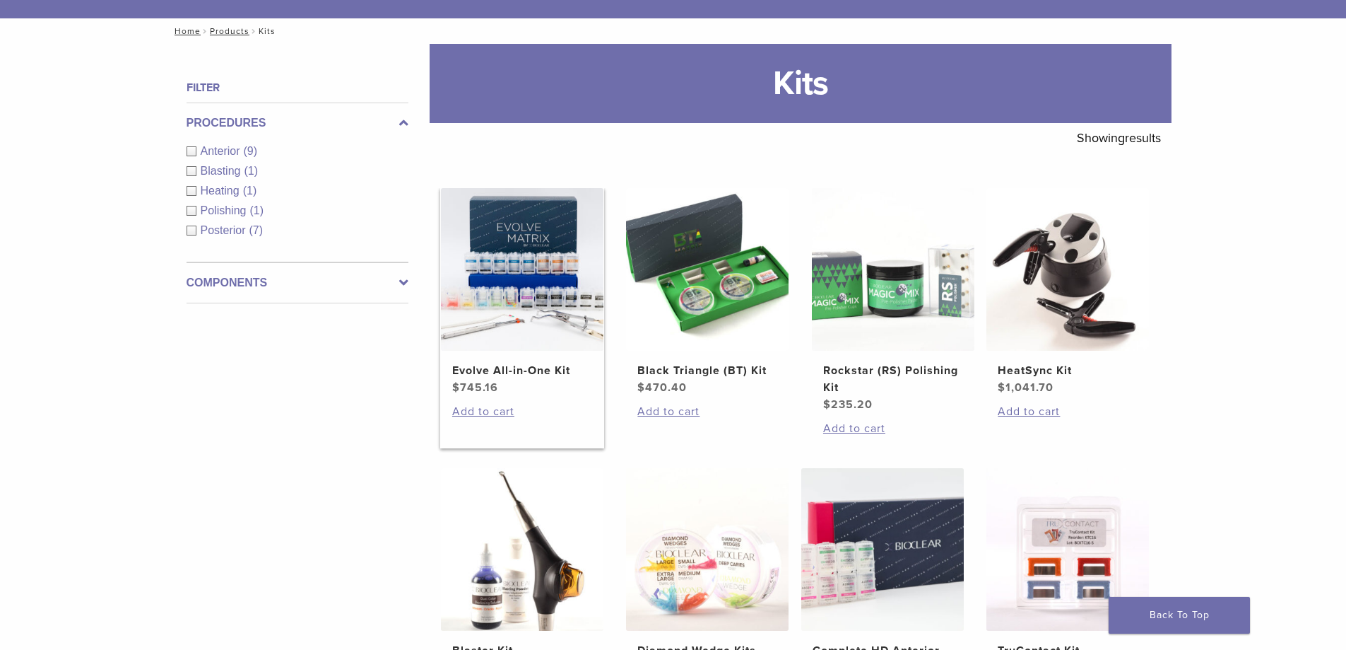
click at [530, 263] on img at bounding box center [522, 269] width 163 height 163
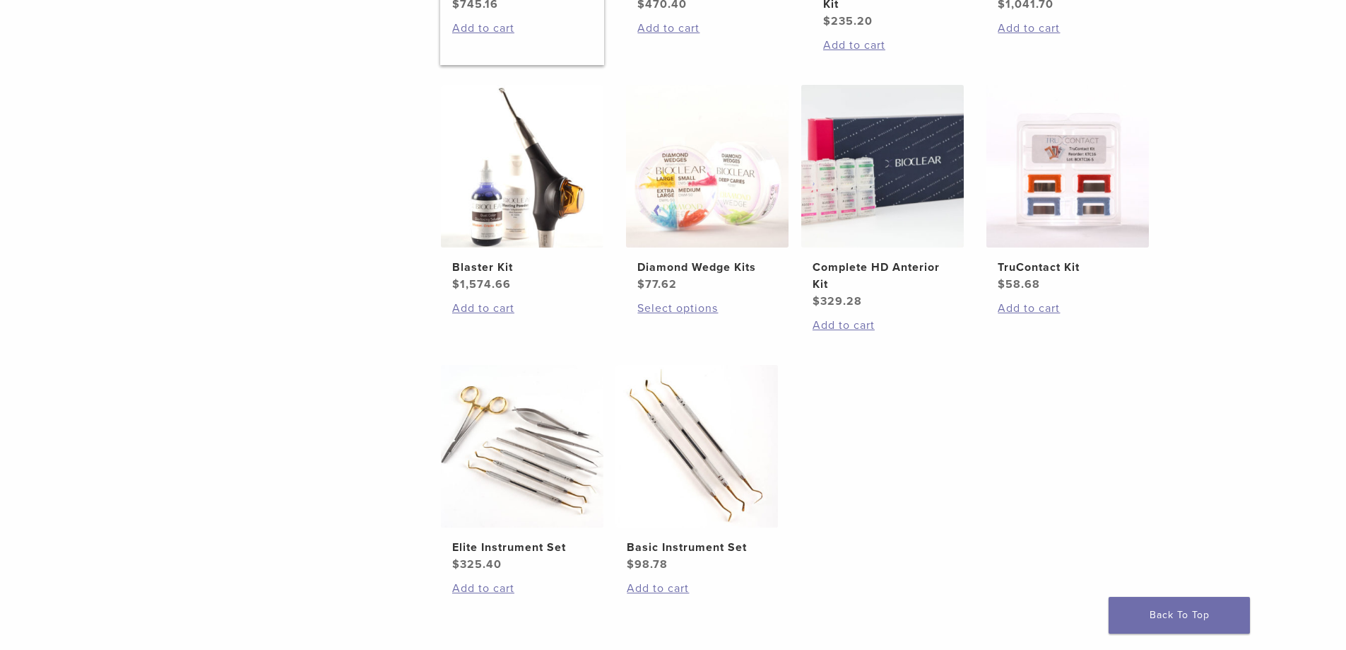
scroll to position [565, 0]
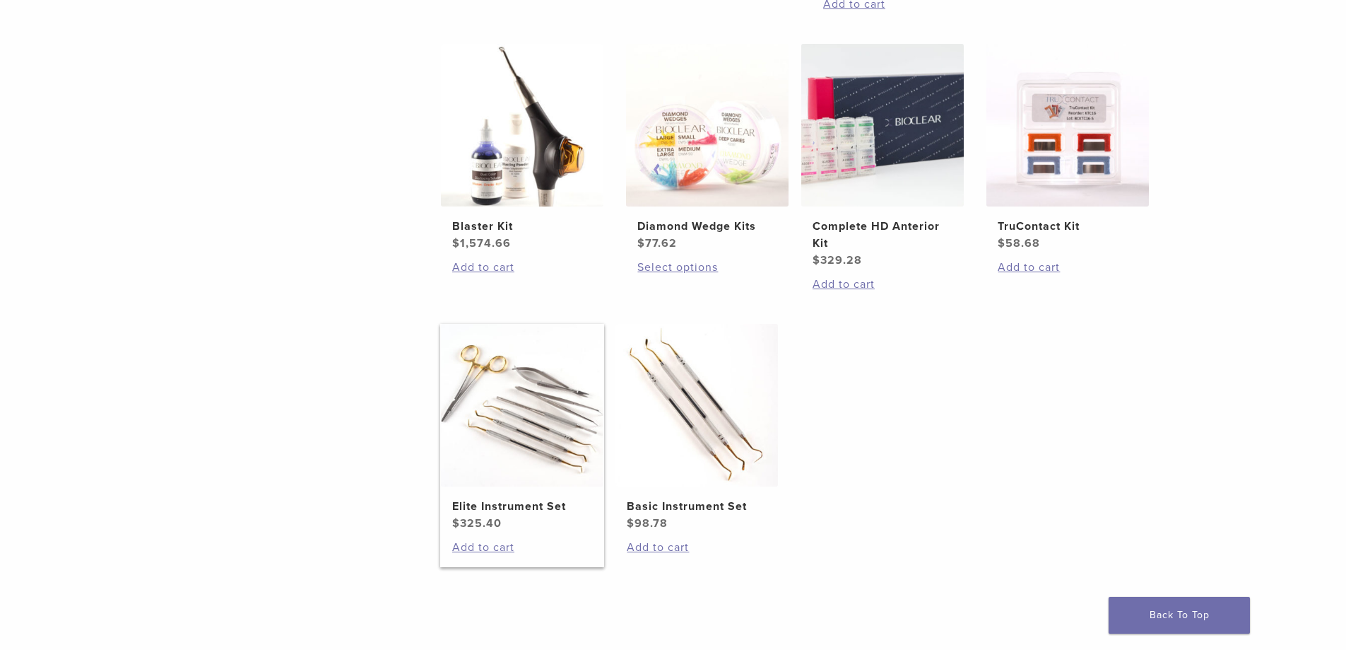
click at [548, 440] on img at bounding box center [522, 405] width 163 height 163
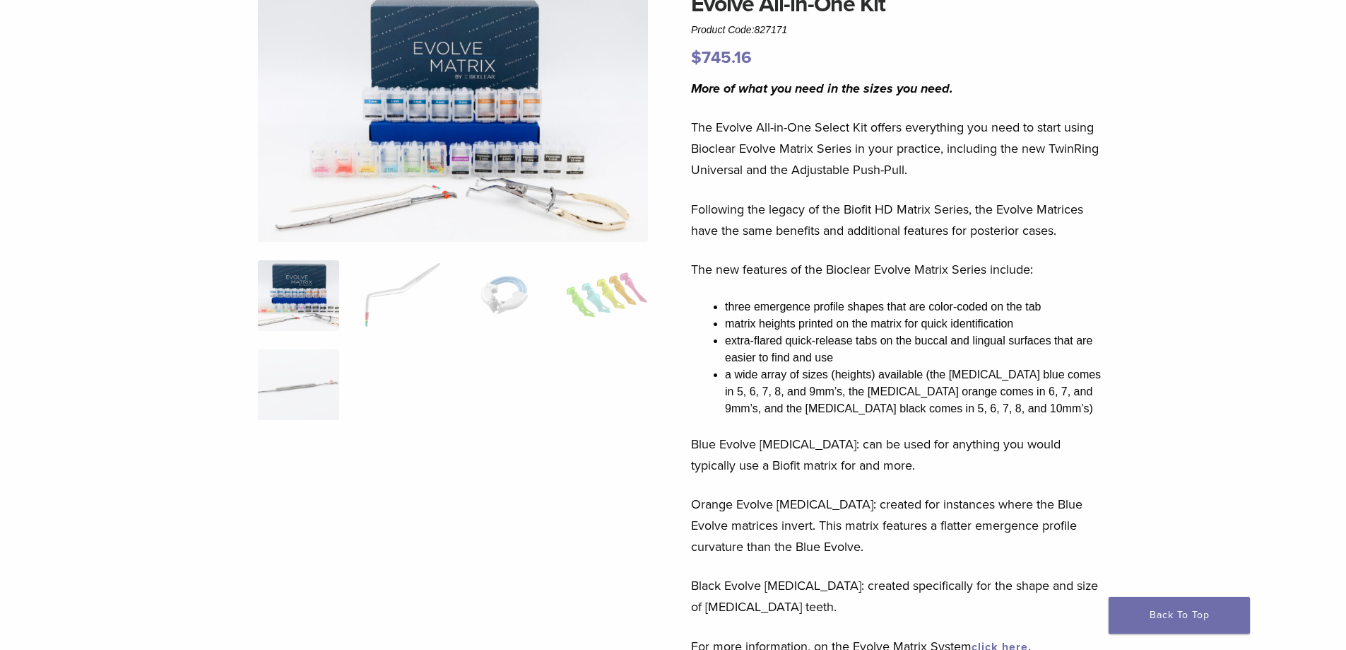
scroll to position [71, 0]
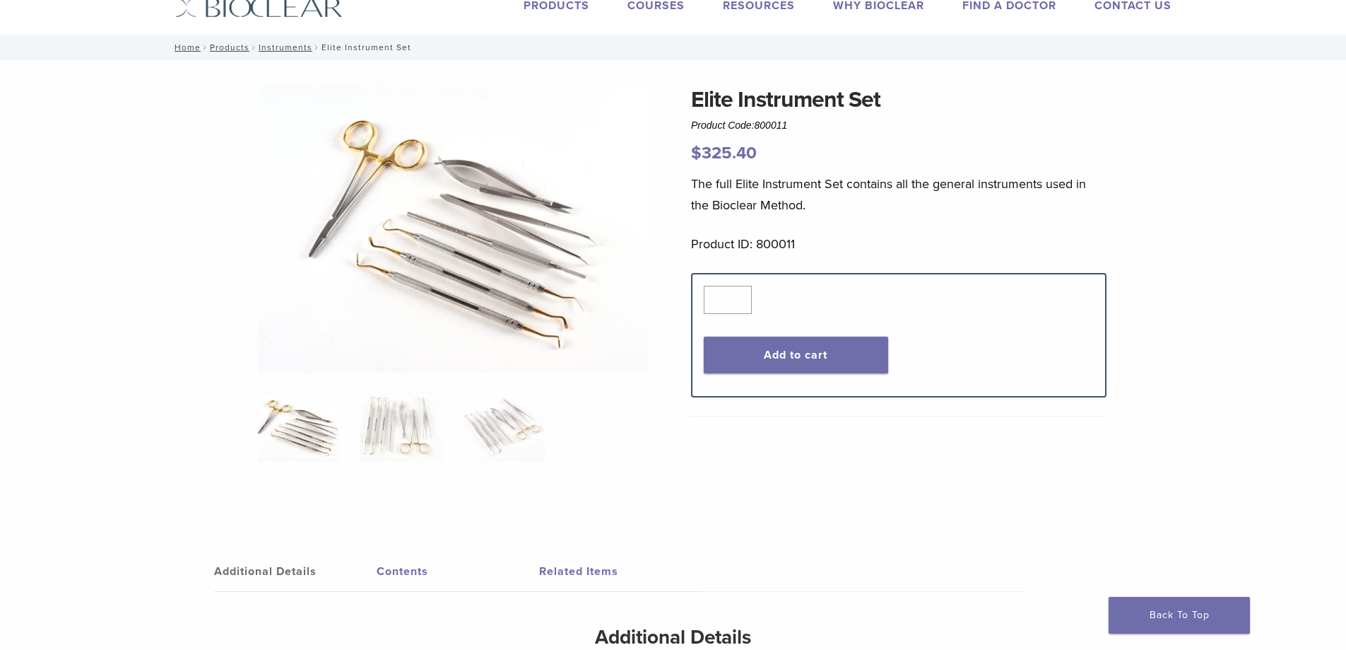
scroll to position [71, 0]
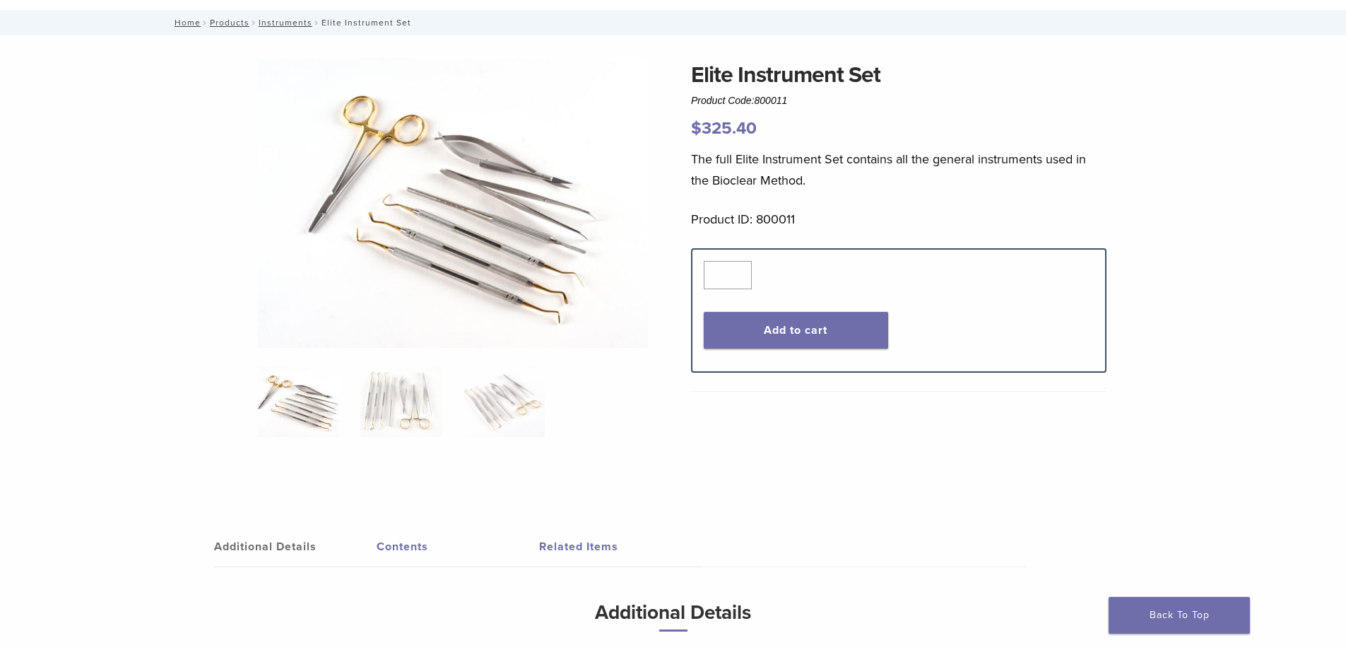
click at [419, 542] on link "Contents" at bounding box center [458, 547] width 163 height 40
click at [451, 233] on img at bounding box center [453, 203] width 390 height 290
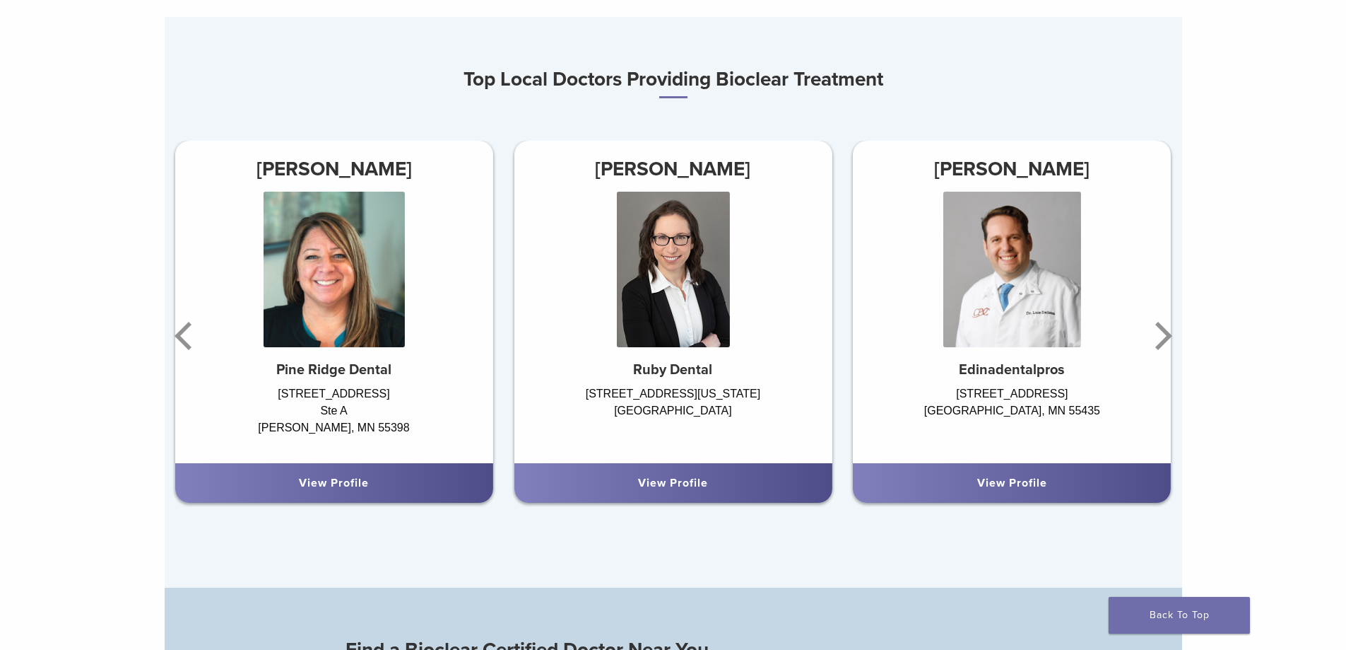
scroll to position [919, 0]
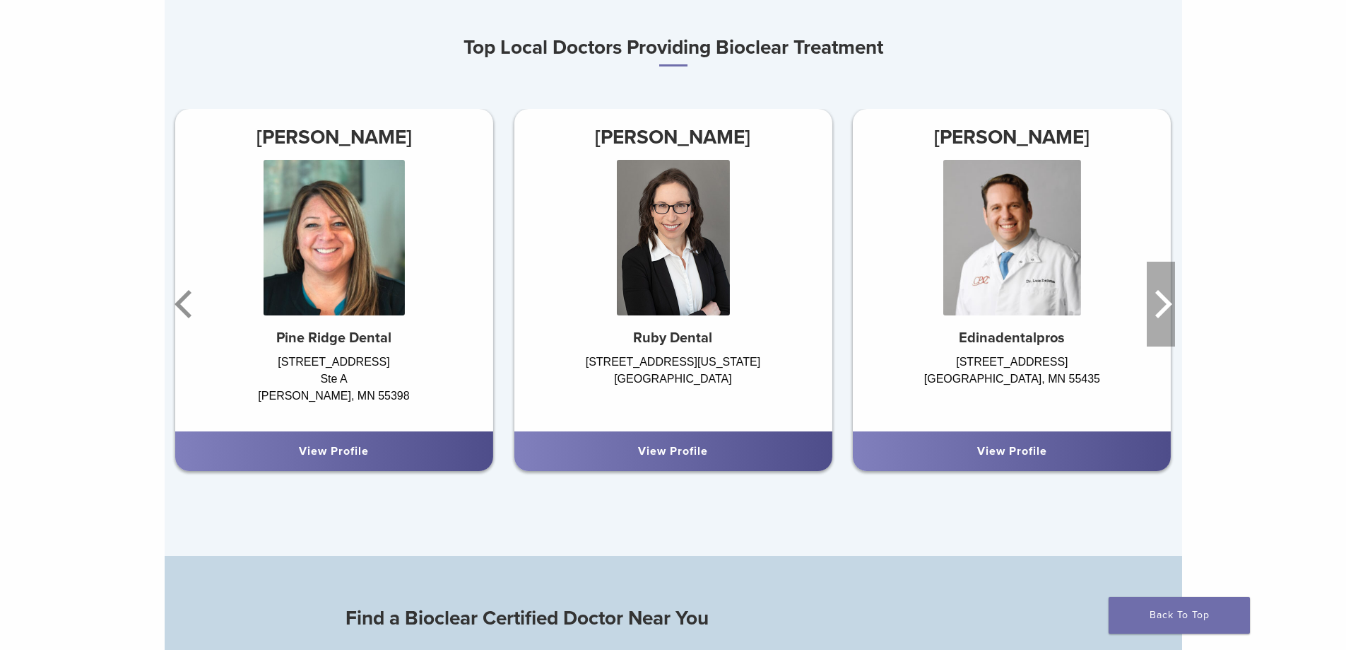
click at [1168, 303] on icon "Next" at bounding box center [1161, 303] width 28 height 85
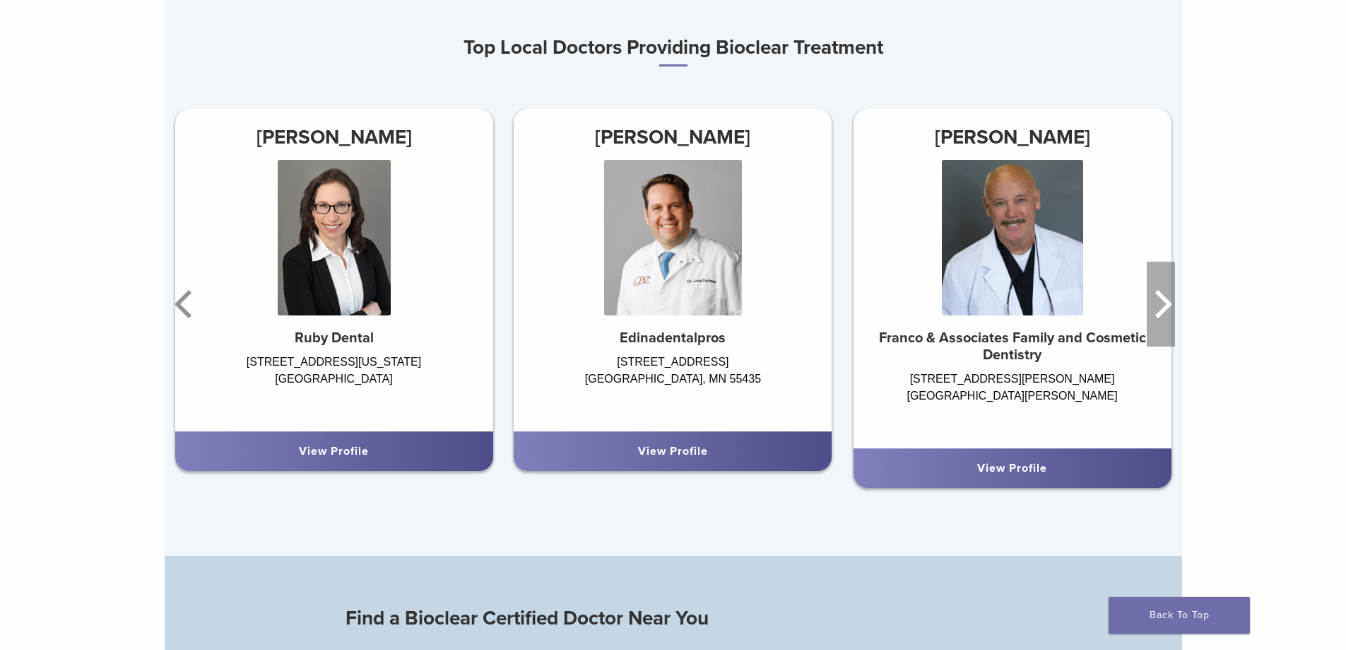
click at [1168, 303] on icon "Next" at bounding box center [1161, 303] width 28 height 85
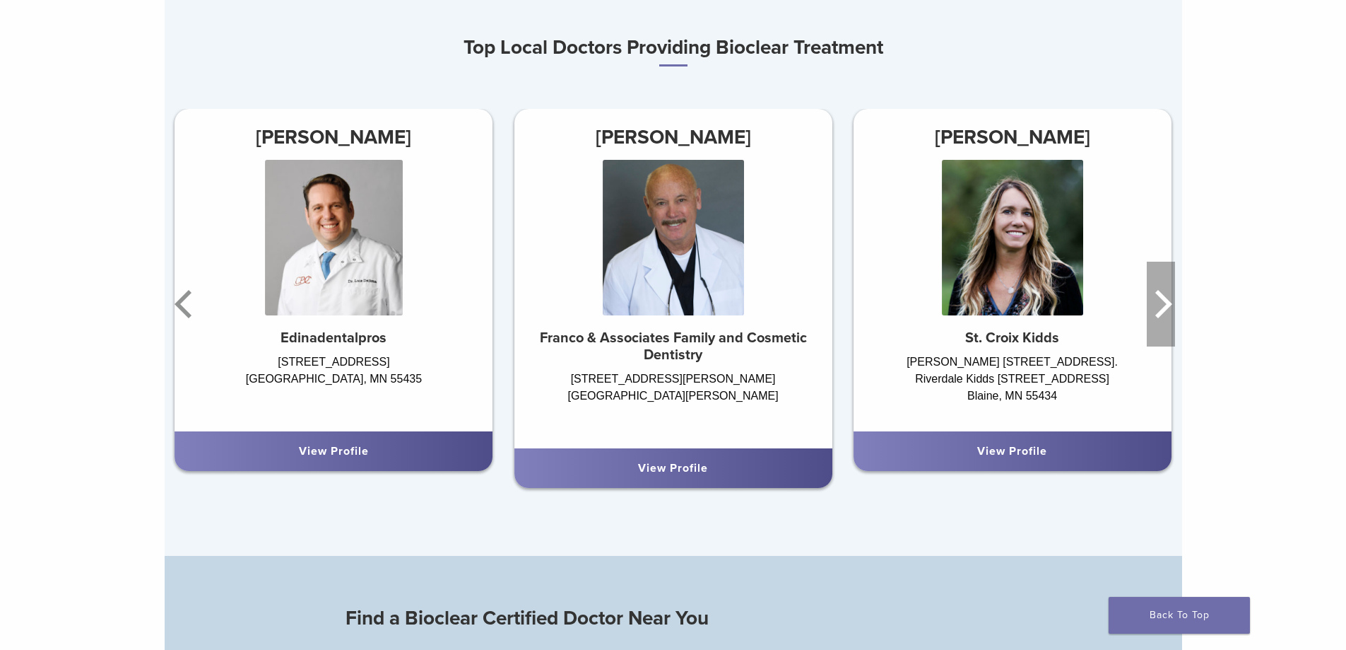
click at [1168, 303] on icon "Next" at bounding box center [1161, 303] width 28 height 85
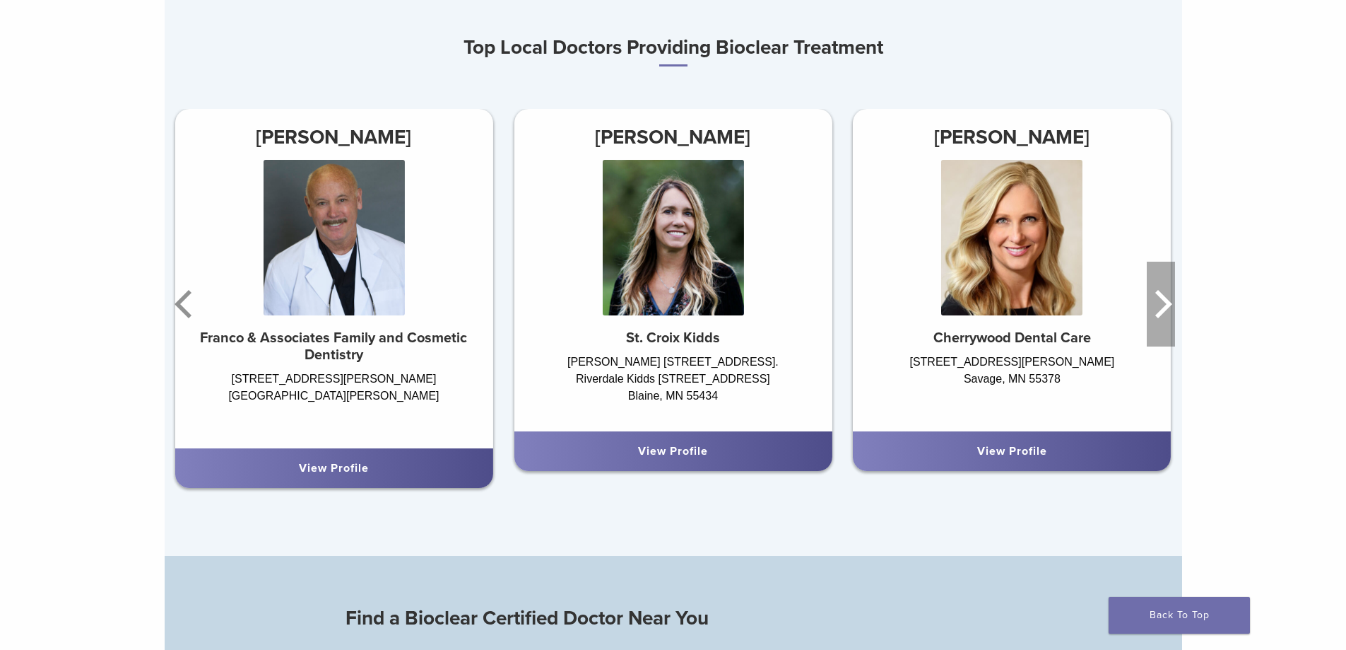
click at [1168, 303] on icon "Next" at bounding box center [1161, 303] width 28 height 85
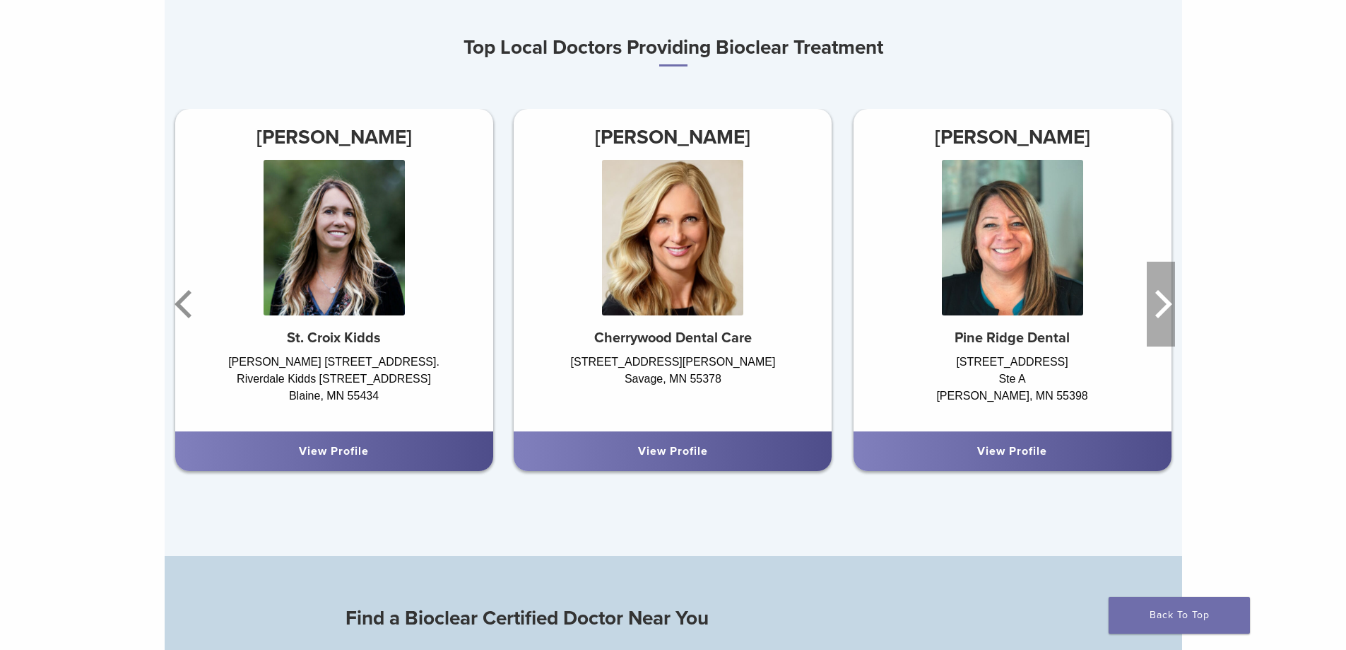
click at [1168, 303] on icon "Next" at bounding box center [1161, 303] width 28 height 85
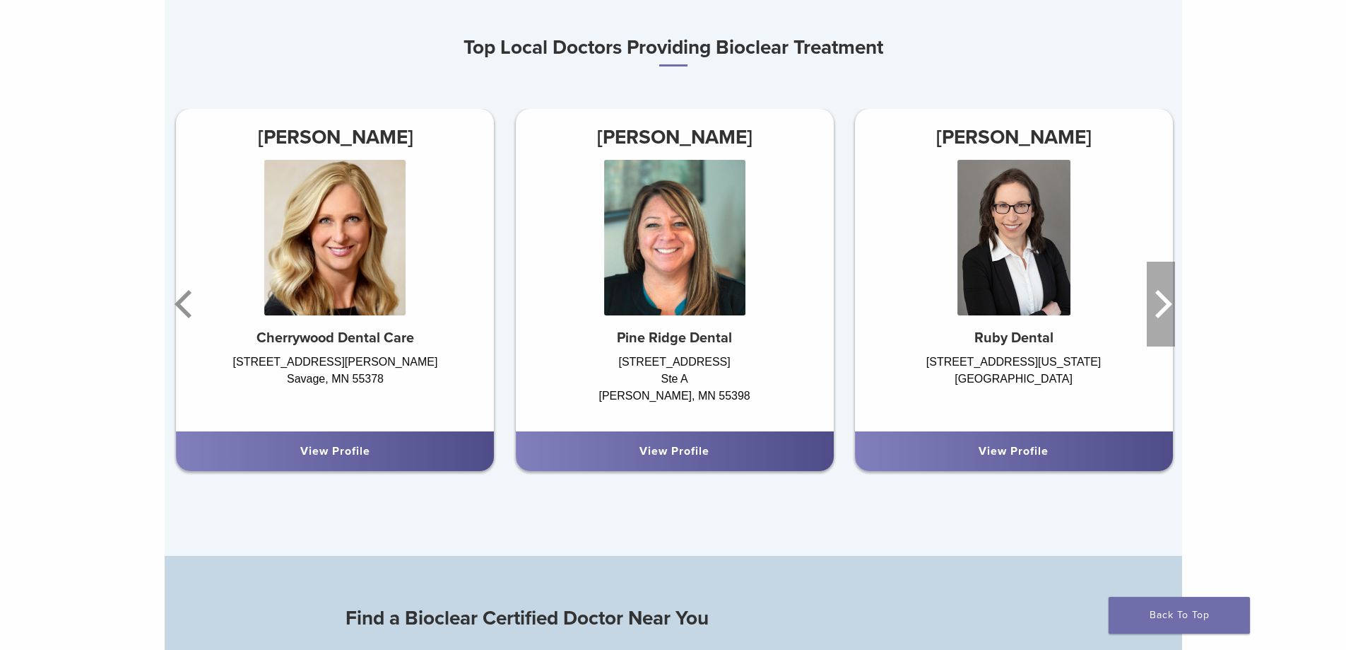
click at [1168, 303] on icon "Next" at bounding box center [1161, 303] width 28 height 85
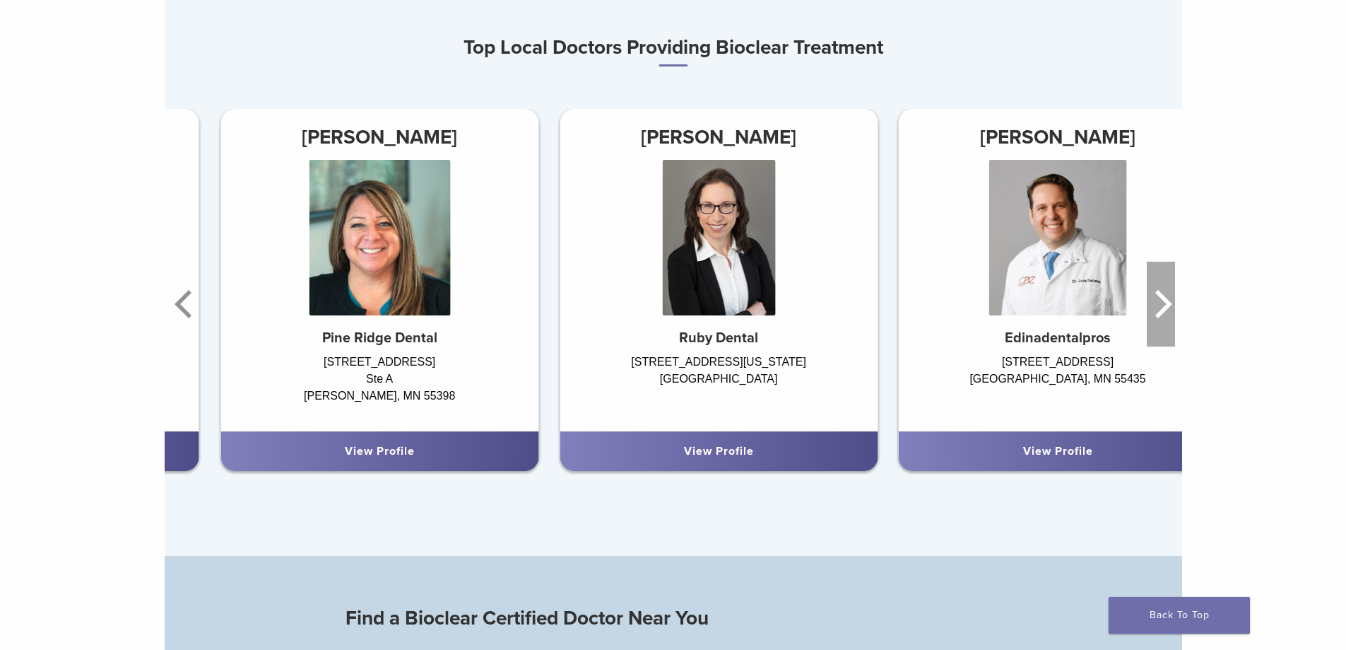
click at [1168, 303] on icon "Next" at bounding box center [1161, 303] width 28 height 85
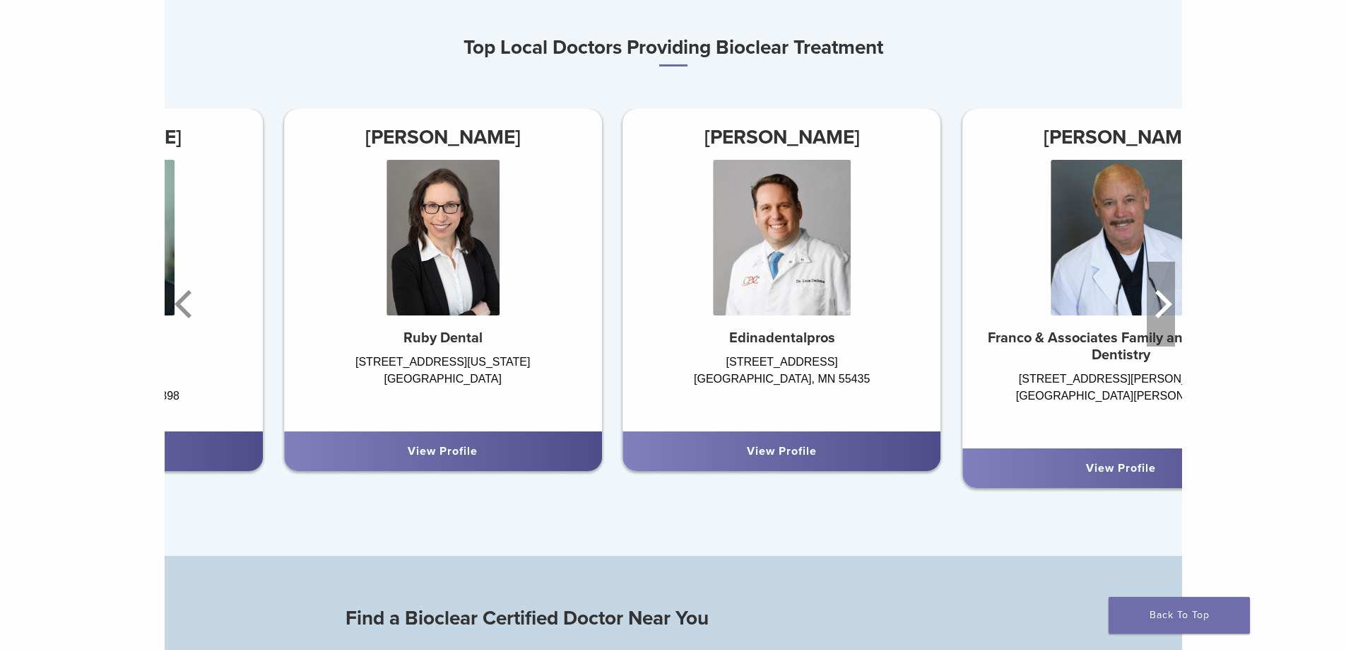
click at [1168, 303] on icon "Next" at bounding box center [1161, 303] width 28 height 85
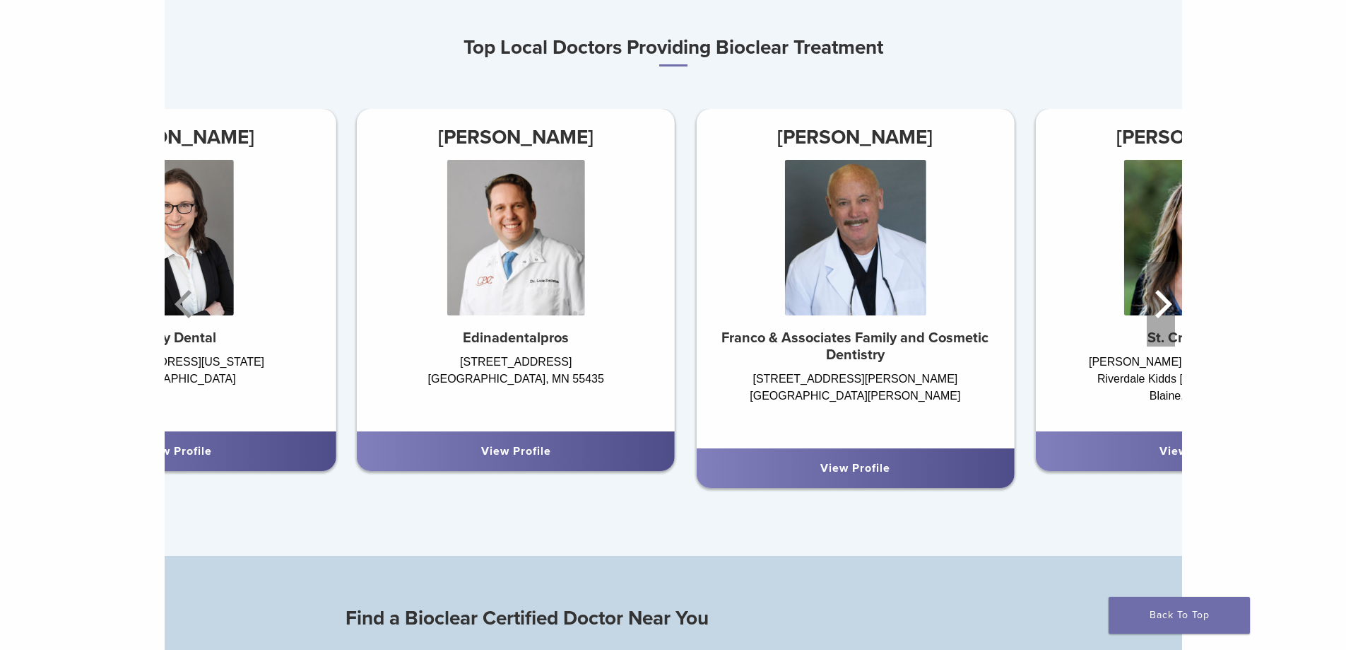
click at [1168, 303] on icon "Next" at bounding box center [1161, 303] width 28 height 85
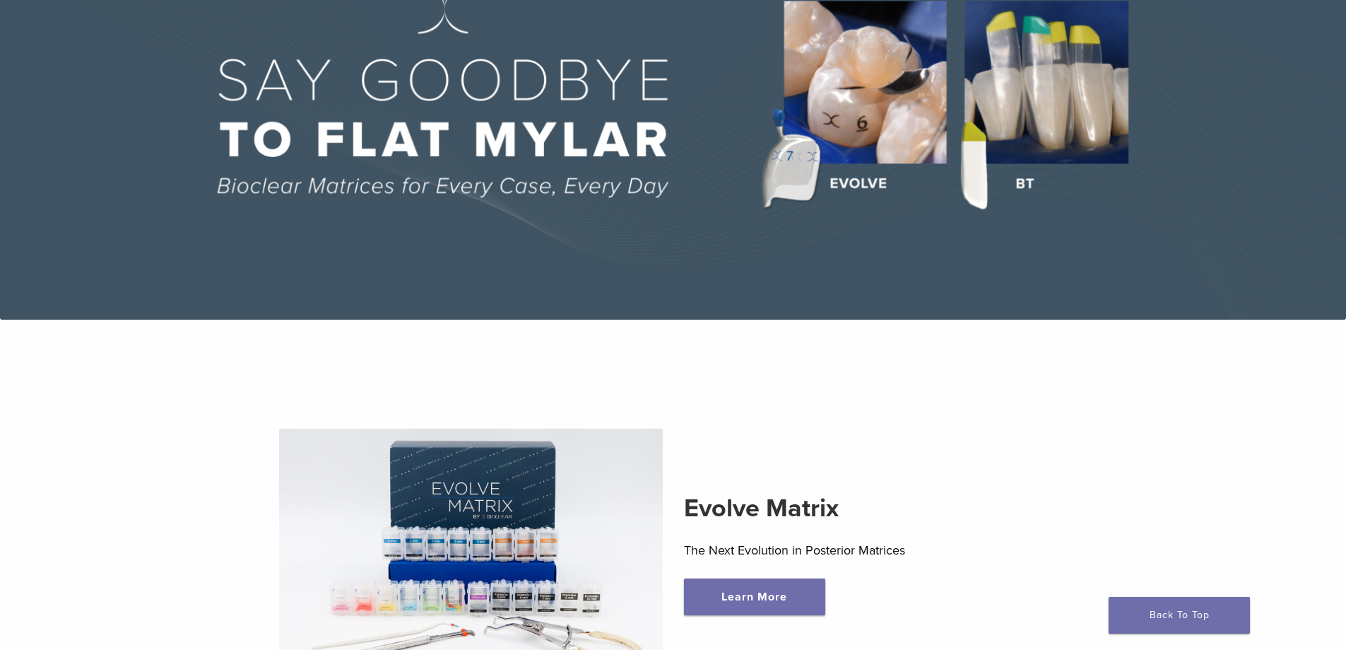
scroll to position [0, 0]
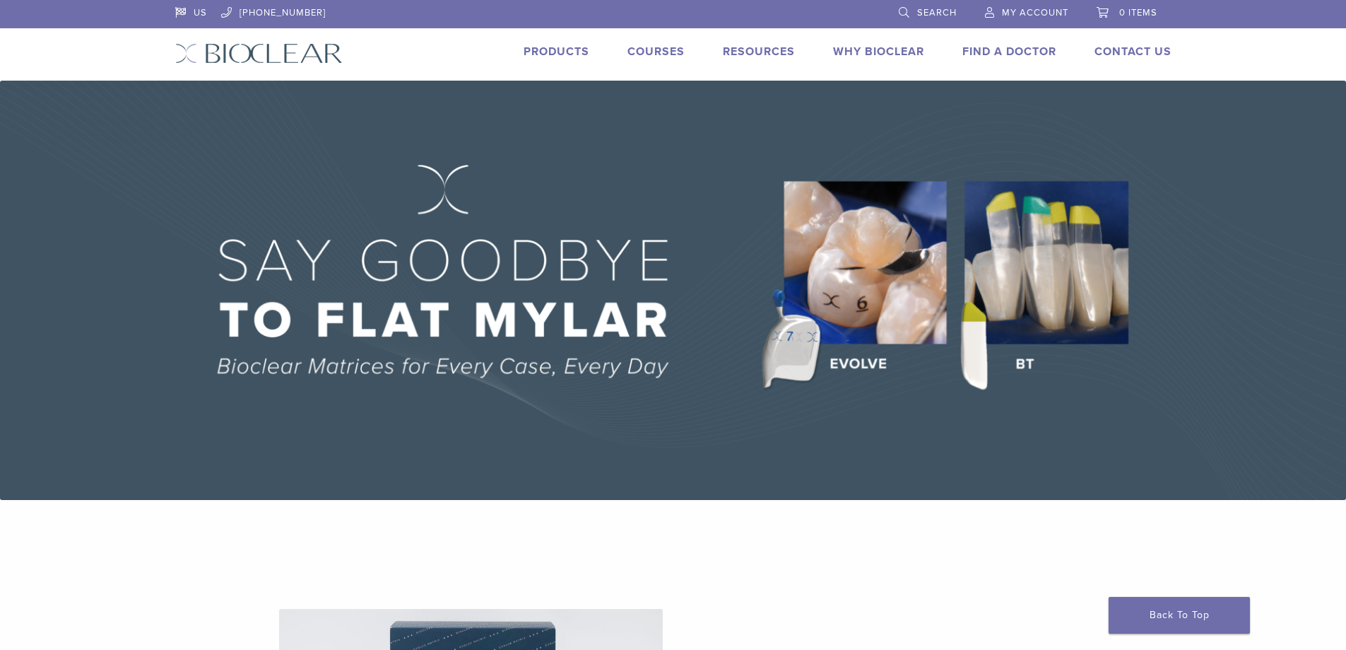
click at [536, 50] on link "Products" at bounding box center [557, 52] width 66 height 14
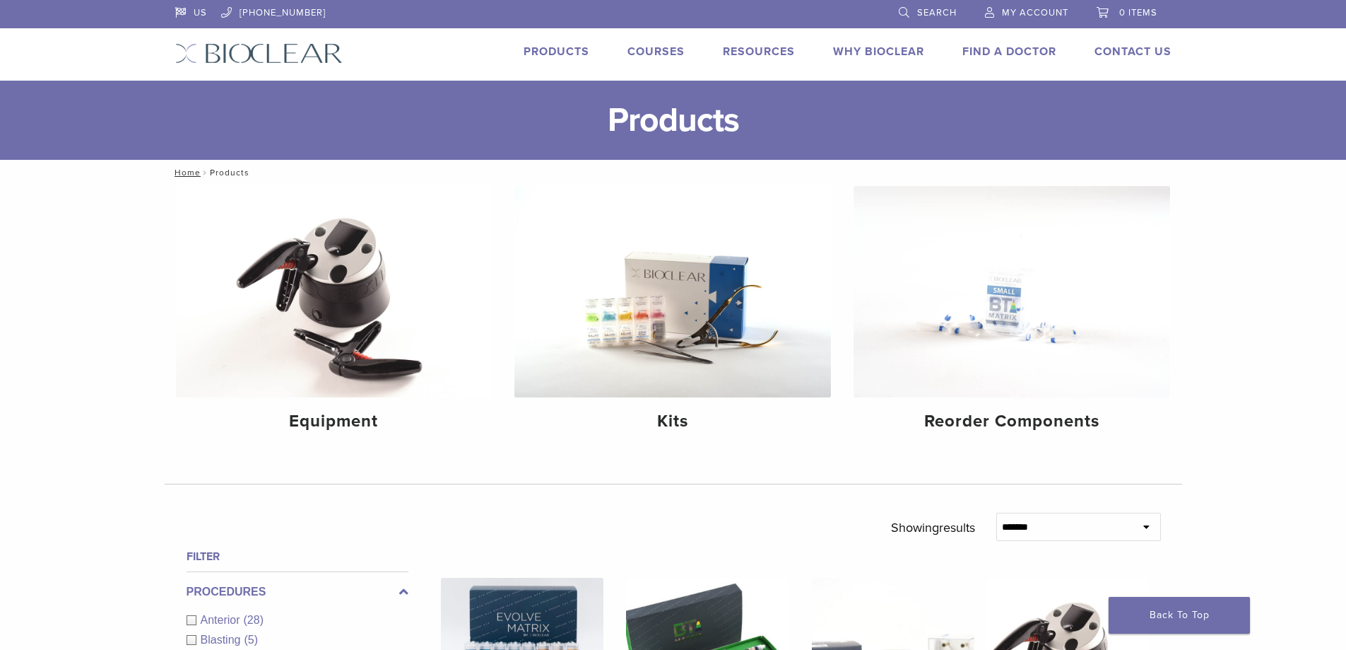
click at [547, 48] on link "Products" at bounding box center [557, 52] width 66 height 14
click at [546, 49] on link "Products" at bounding box center [557, 52] width 66 height 14
click at [653, 53] on link "Courses" at bounding box center [656, 52] width 57 height 14
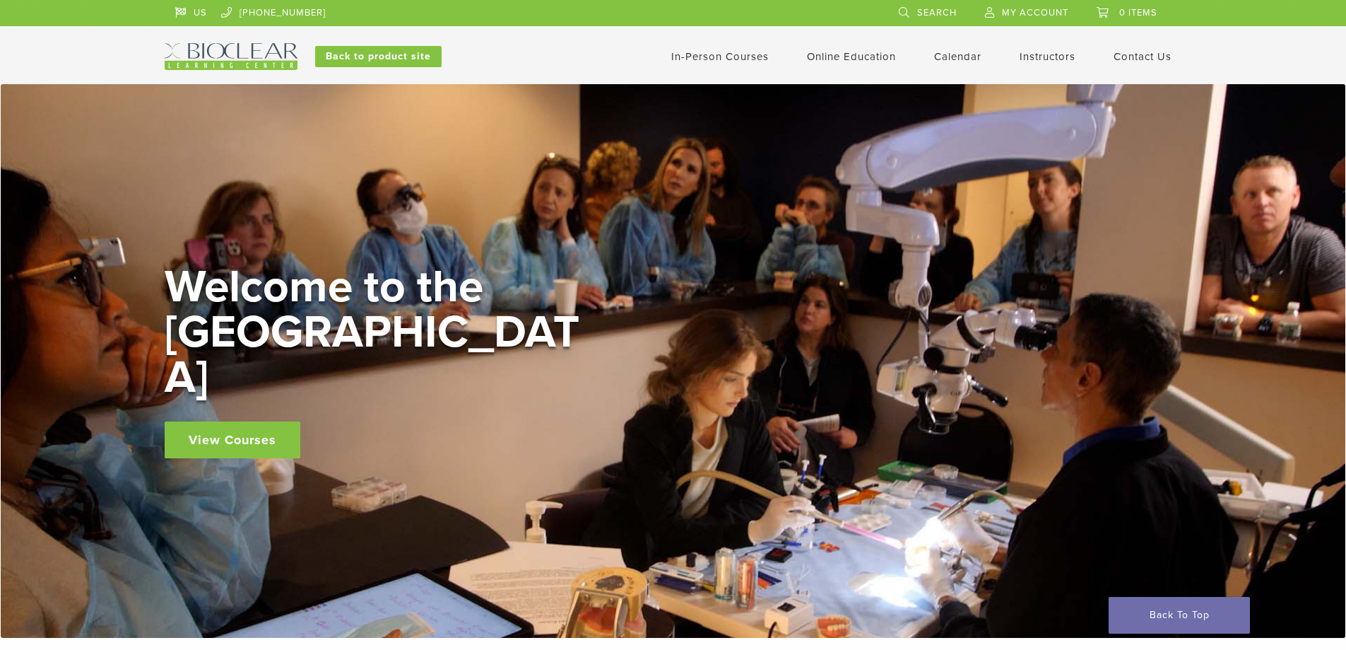
click at [236, 421] on link "View Courses" at bounding box center [233, 439] width 136 height 37
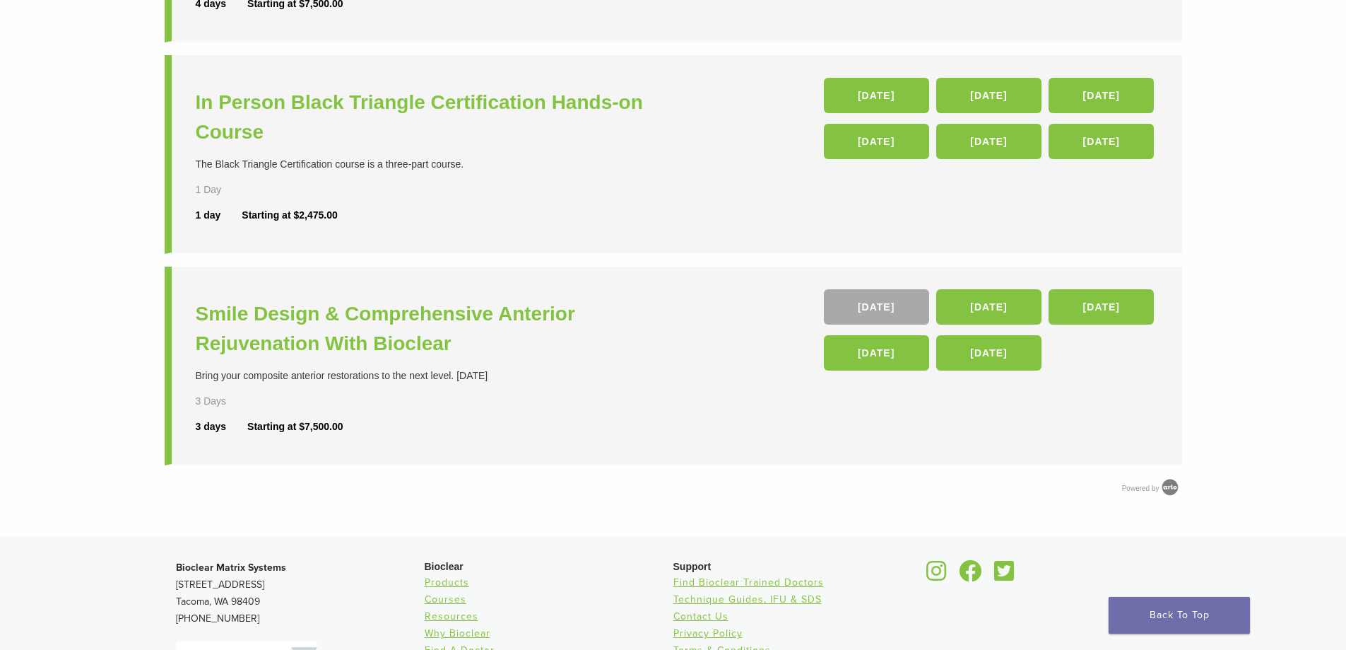
scroll to position [495, 0]
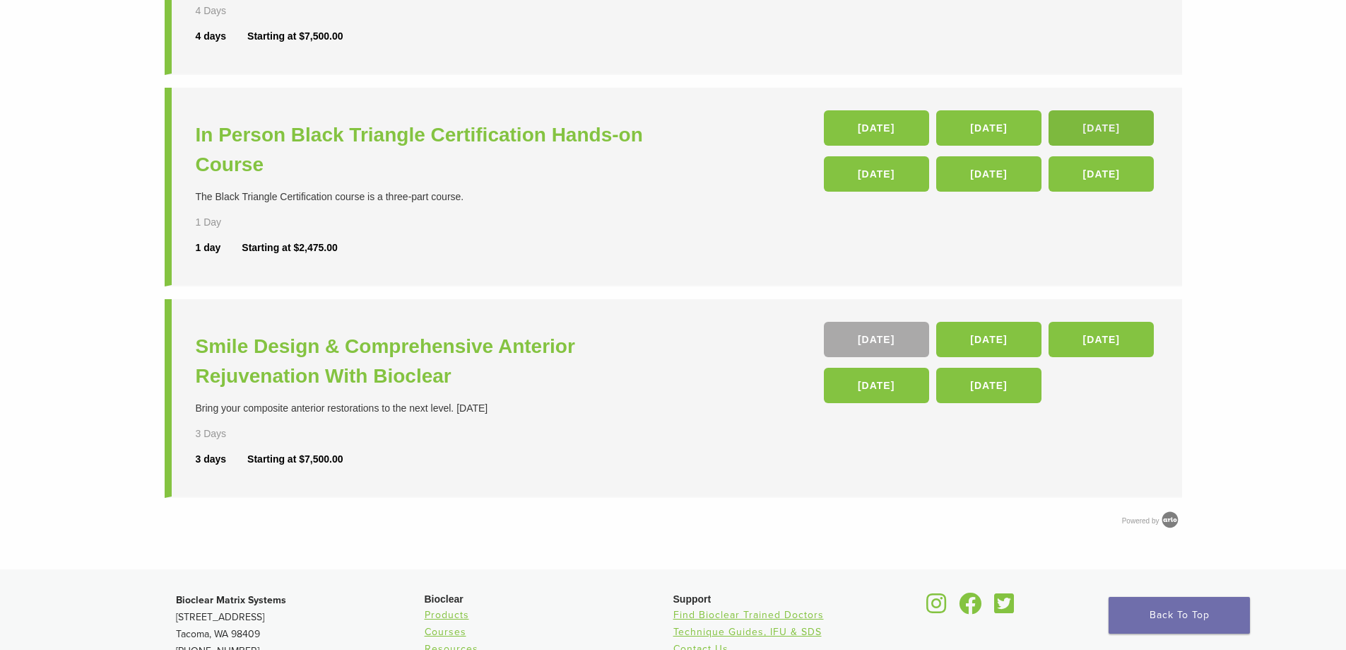
click at [1083, 131] on link "[DATE]" at bounding box center [1101, 127] width 105 height 35
click at [308, 137] on h3 "In Person Black Triangle Certification Hands-on Course" at bounding box center [436, 149] width 481 height 59
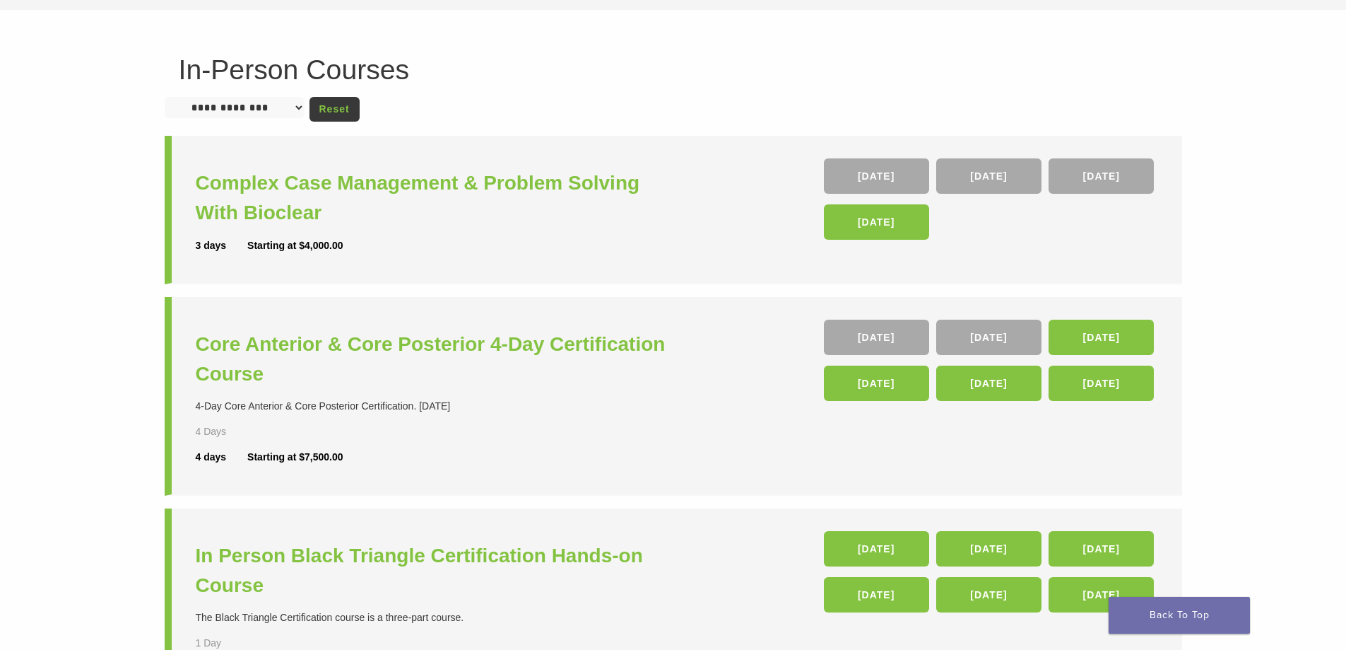
scroll to position [0, 0]
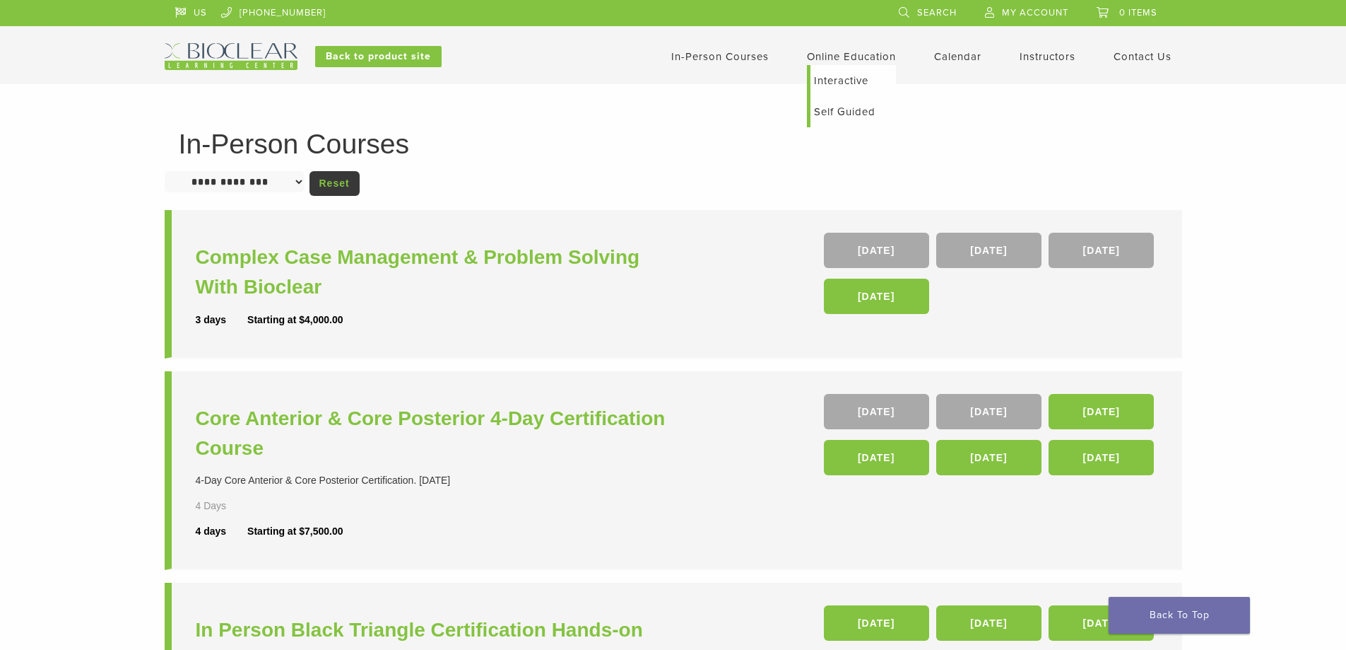
click at [870, 56] on link "Online Education" at bounding box center [851, 56] width 89 height 13
click at [820, 77] on link "Interactive" at bounding box center [854, 80] width 86 height 31
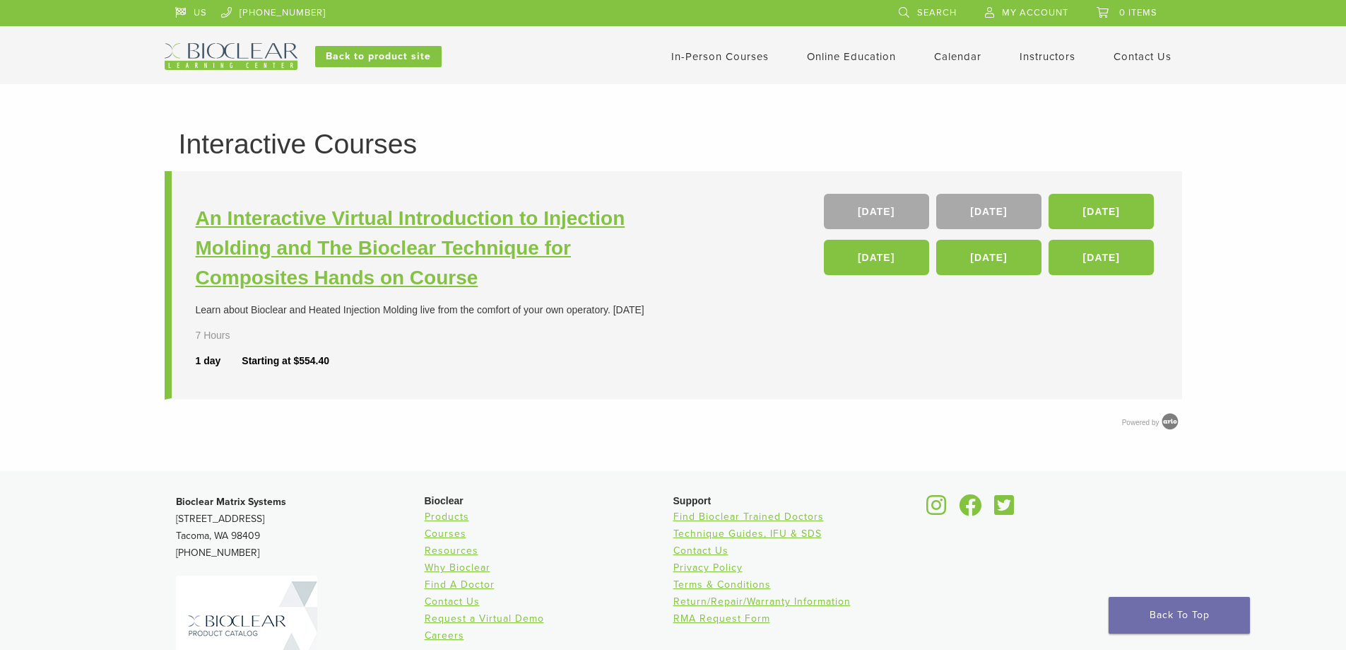
click at [347, 220] on h3 "An Interactive Virtual Introduction to Injection Molding and The Bioclear Techn…" at bounding box center [436, 248] width 481 height 89
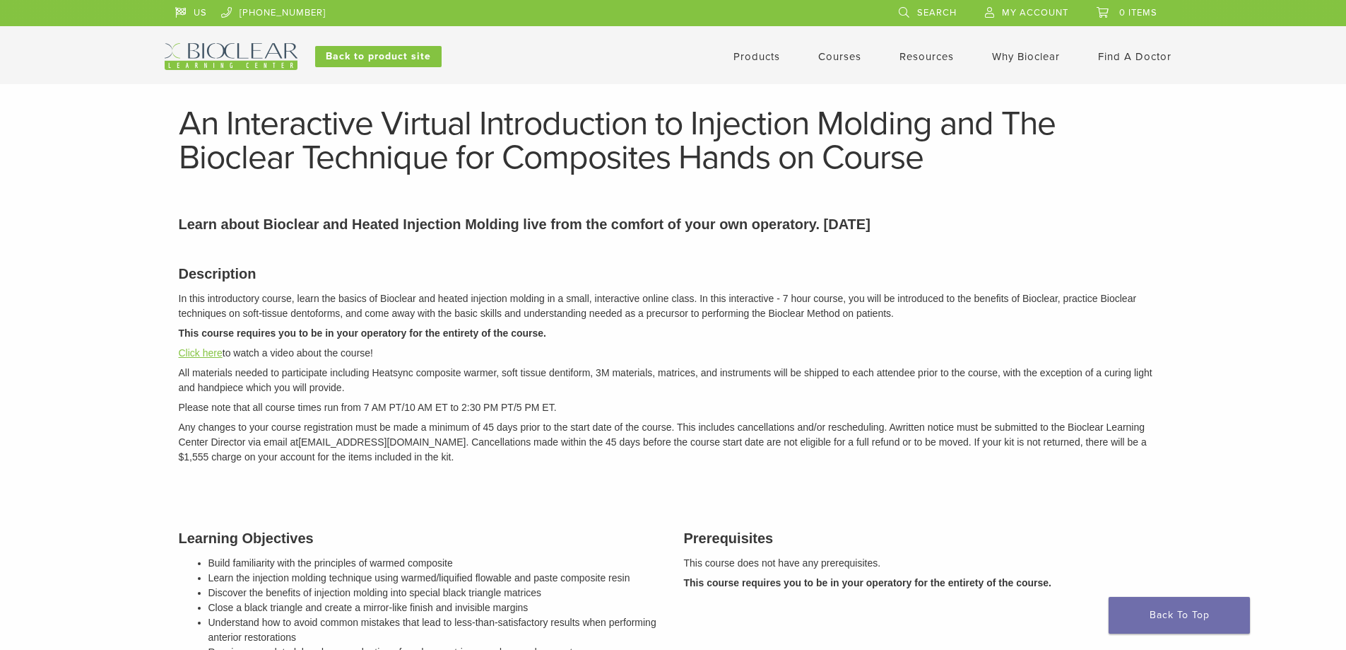
click at [217, 353] on link "Click here" at bounding box center [201, 352] width 44 height 11
